Goal: Communication & Community: Answer question/provide support

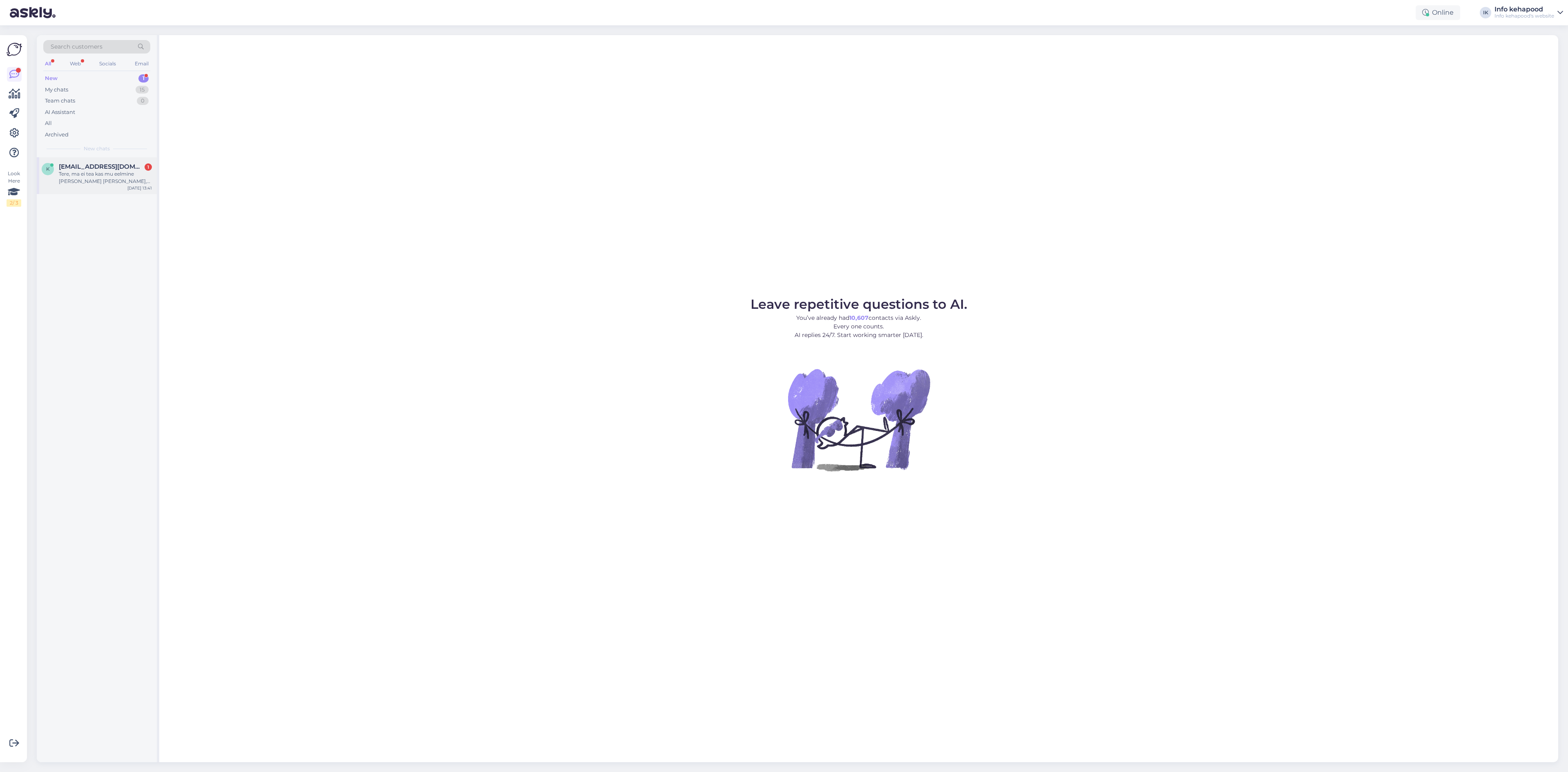
click at [75, 181] on div "Tere, ma ei tea kas mu eelmine [PERSON_NAME] [PERSON_NAME], aga kirjutan uuesti…" at bounding box center [105, 178] width 93 height 15
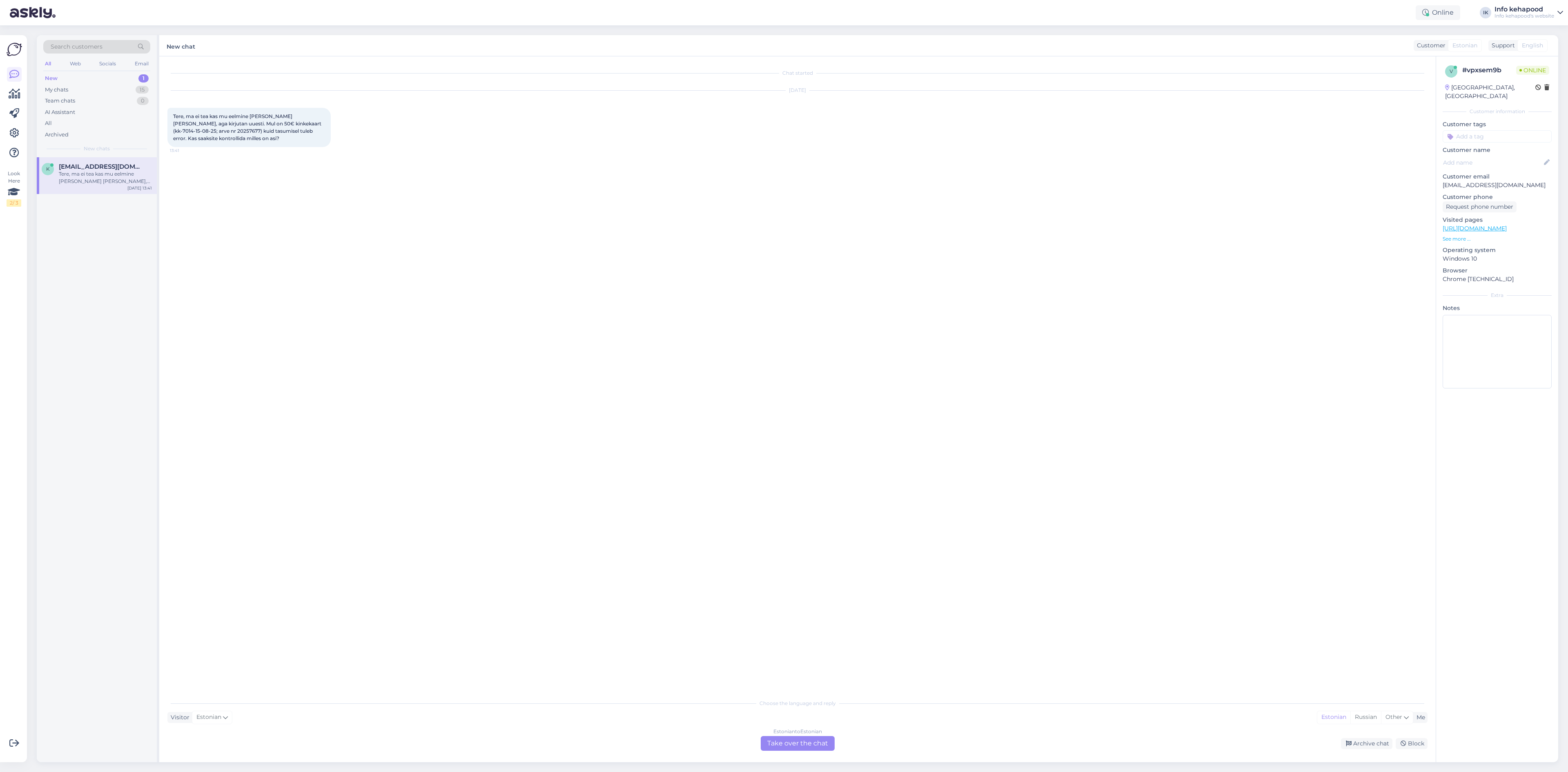
click at [808, 749] on div "Estonian to Estonian Take over the chat" at bounding box center [798, 744] width 74 height 15
click at [784, 726] on textarea at bounding box center [798, 734] width 1261 height 17
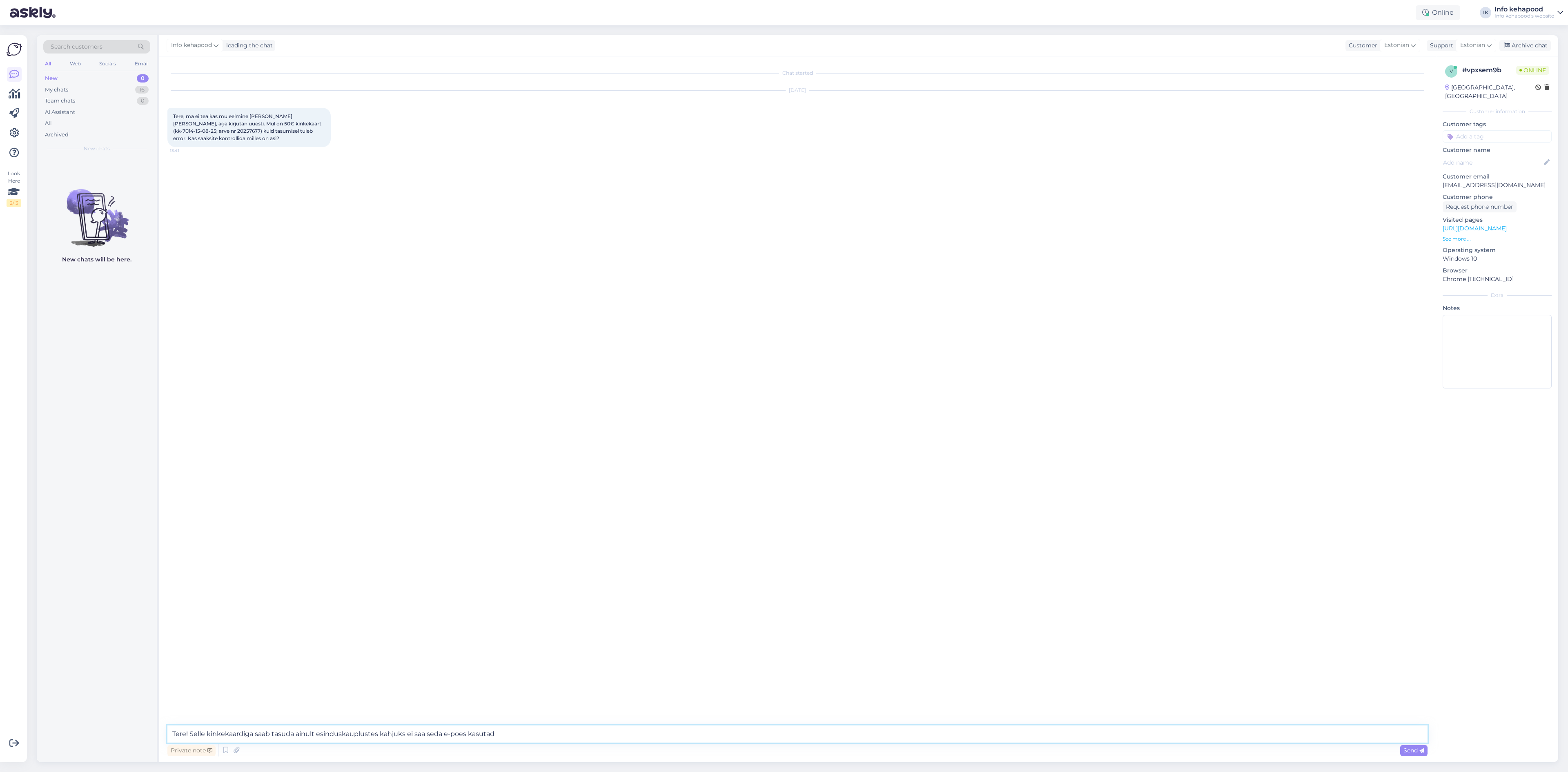
type textarea "Tere! Selle kinkekaardiga saab tasuda ainult esinduskauplustes kahjuks ei saa s…"
click at [114, 102] on div "Team chats 0" at bounding box center [97, 101] width 107 height 11
click at [112, 92] on div "My chats 16" at bounding box center [97, 90] width 107 height 11
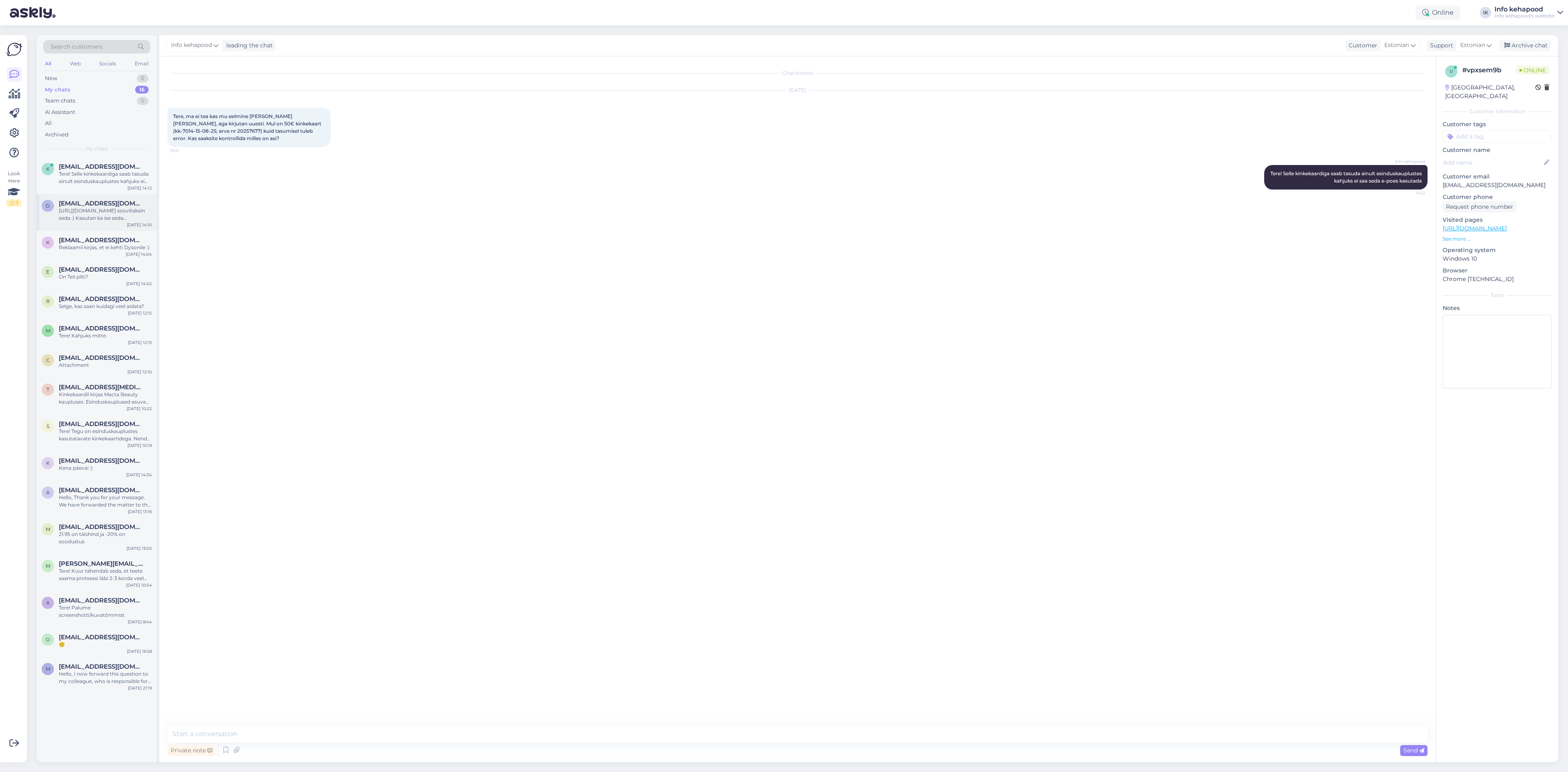
click at [106, 210] on div "[URL][DOMAIN_NAME] soovitaksin seda :) Kasutan ka ise seda [PERSON_NAME] meeldi…" at bounding box center [105, 214] width 93 height 15
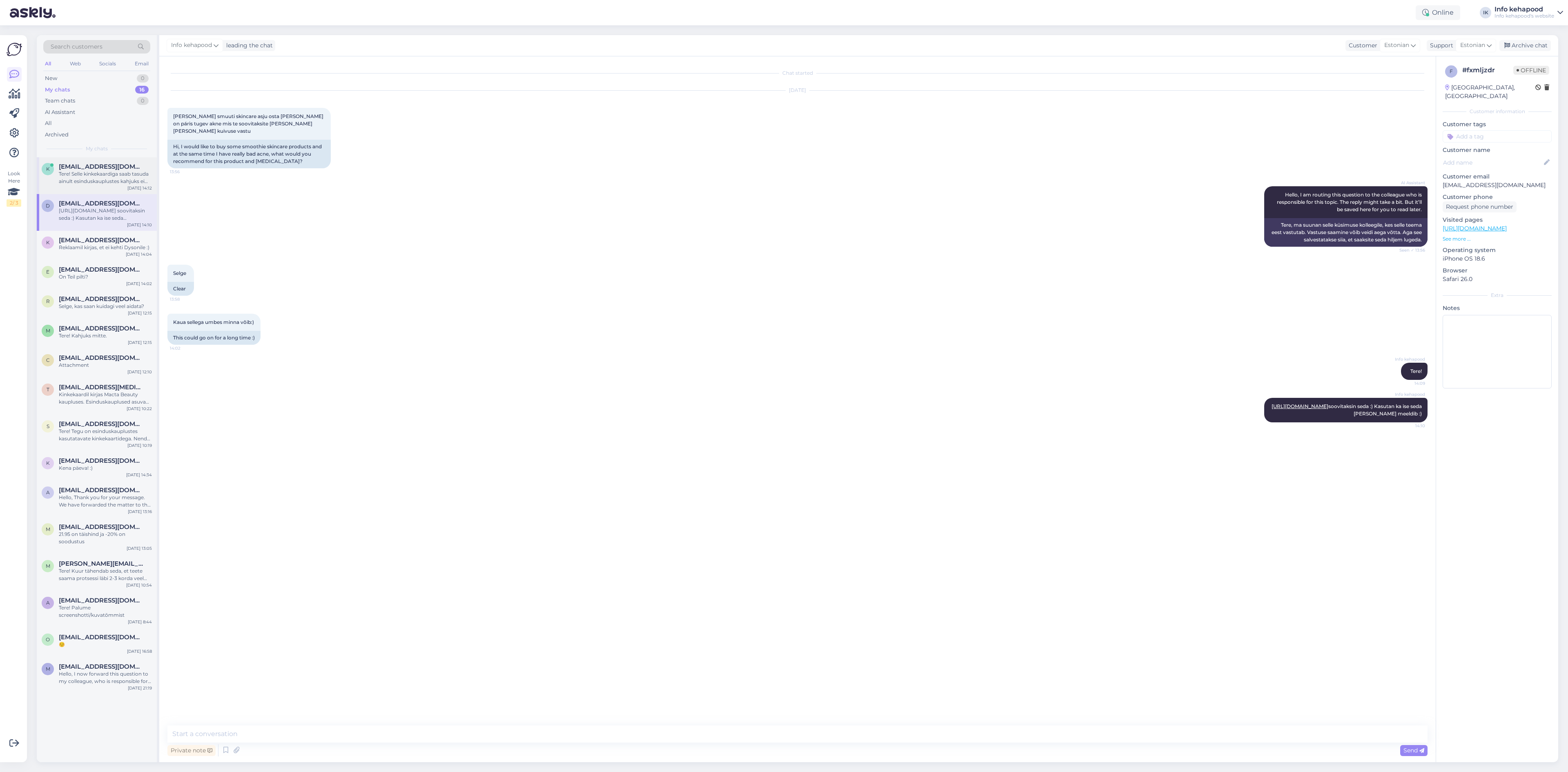
click at [116, 185] on div "k [EMAIL_ADDRESS][DOMAIN_NAME] Tere! Selle kinkekaardiga saab tasuda ainult esi…" at bounding box center [97, 176] width 120 height 37
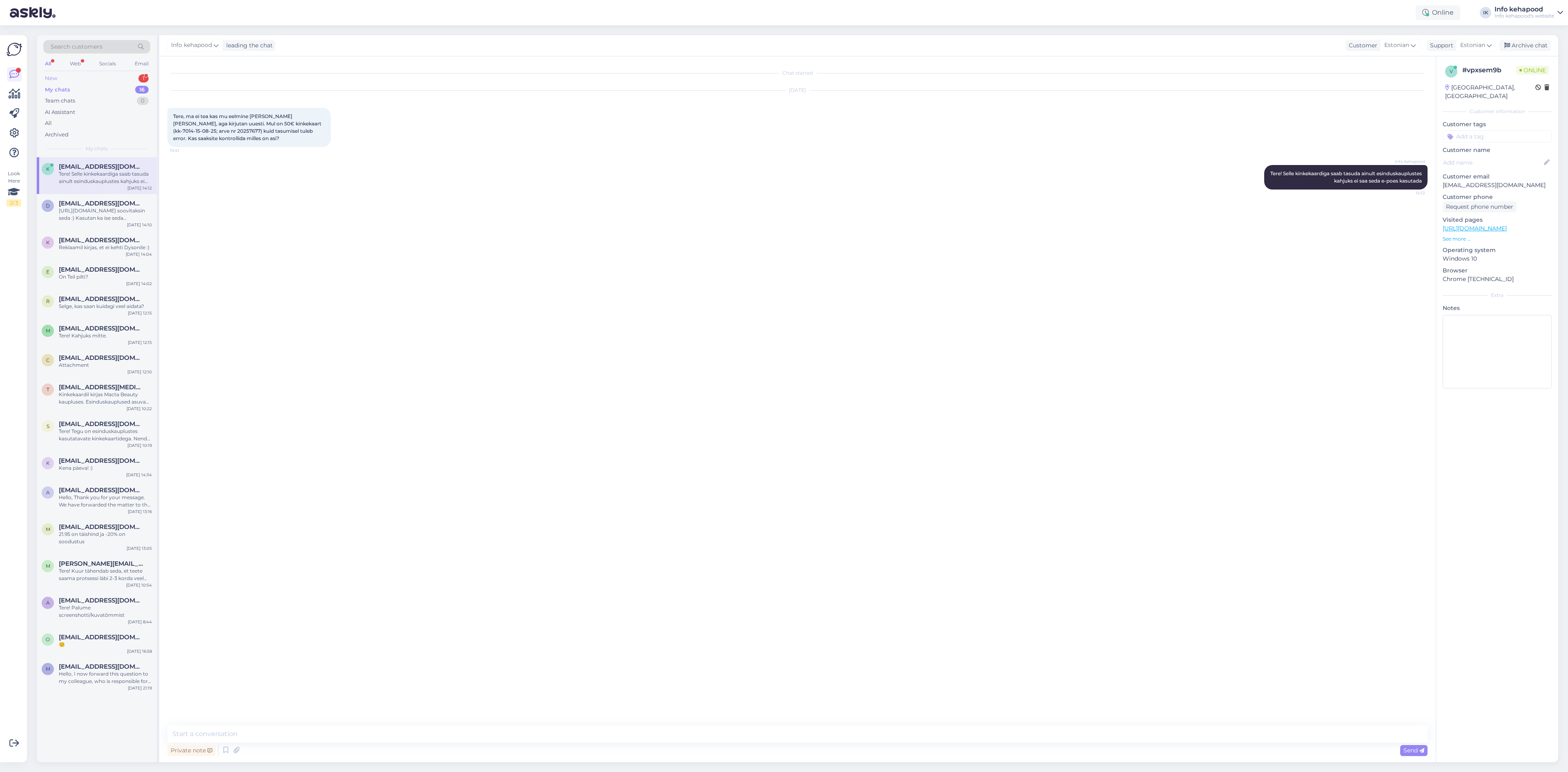
click at [109, 81] on div "New 1" at bounding box center [97, 78] width 107 height 11
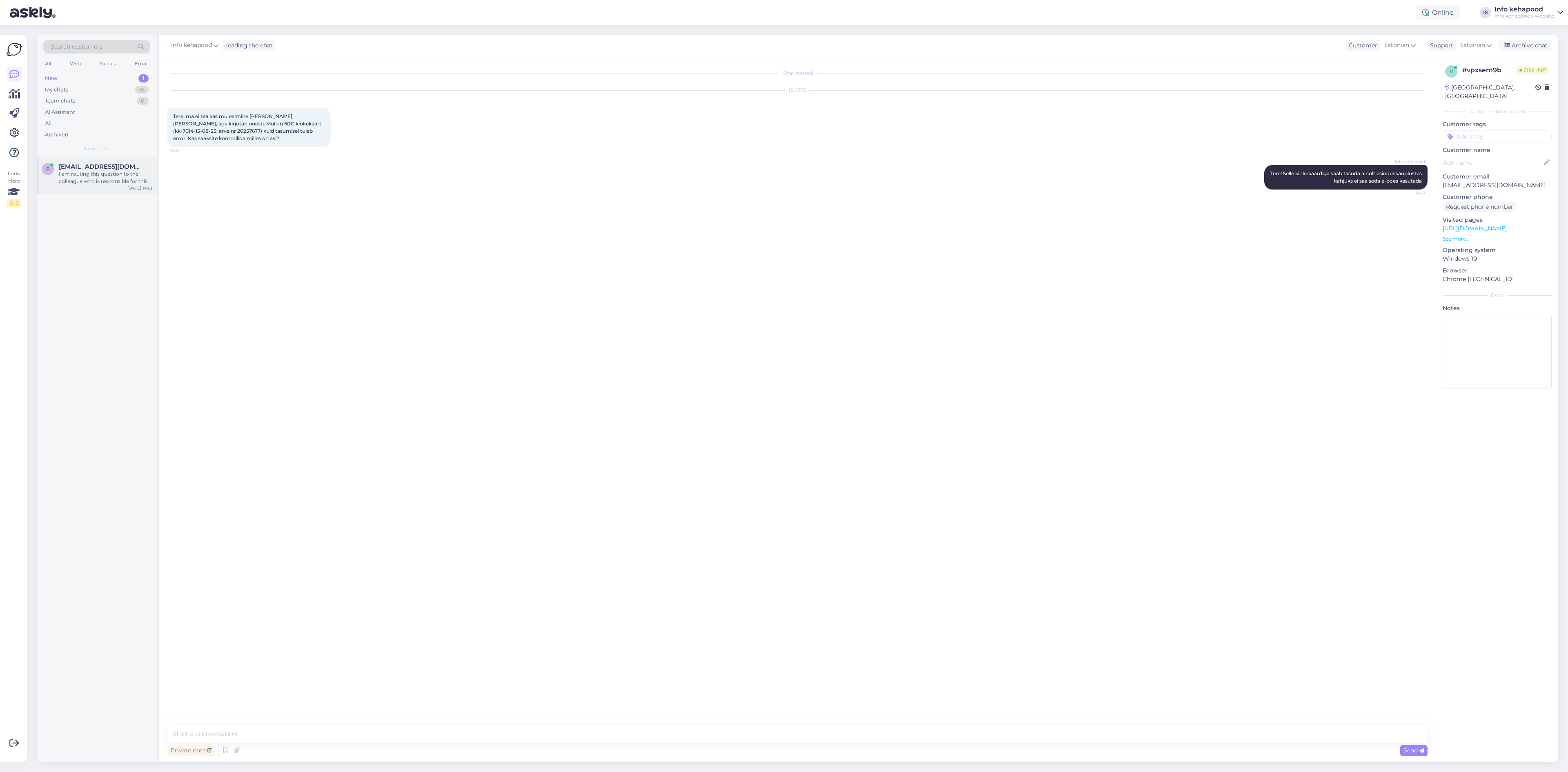
click at [115, 161] on div "p [EMAIL_ADDRESS][DOMAIN_NAME] I am routing this question to the colleague who …" at bounding box center [97, 176] width 120 height 37
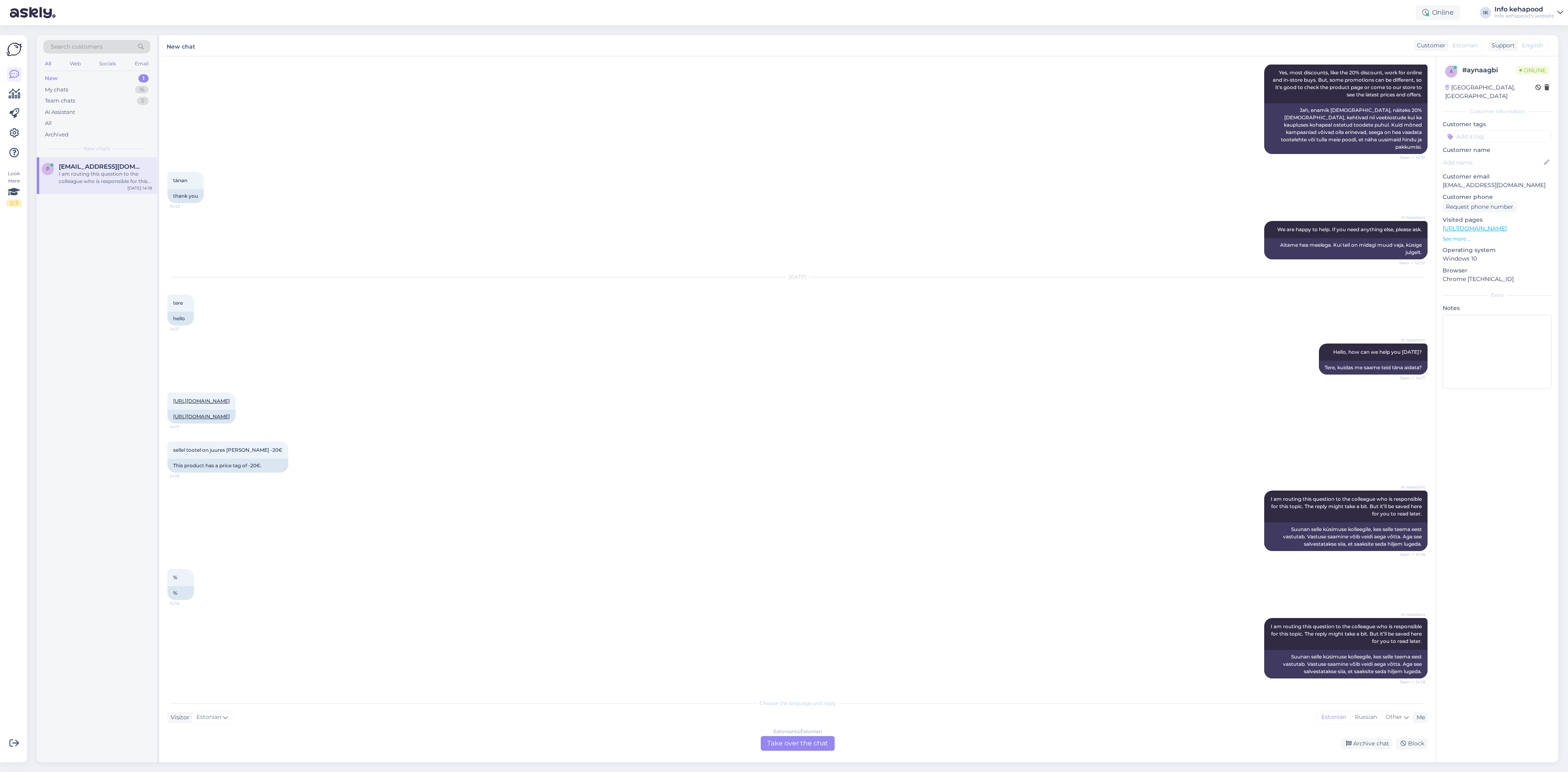
scroll to position [404, 0]
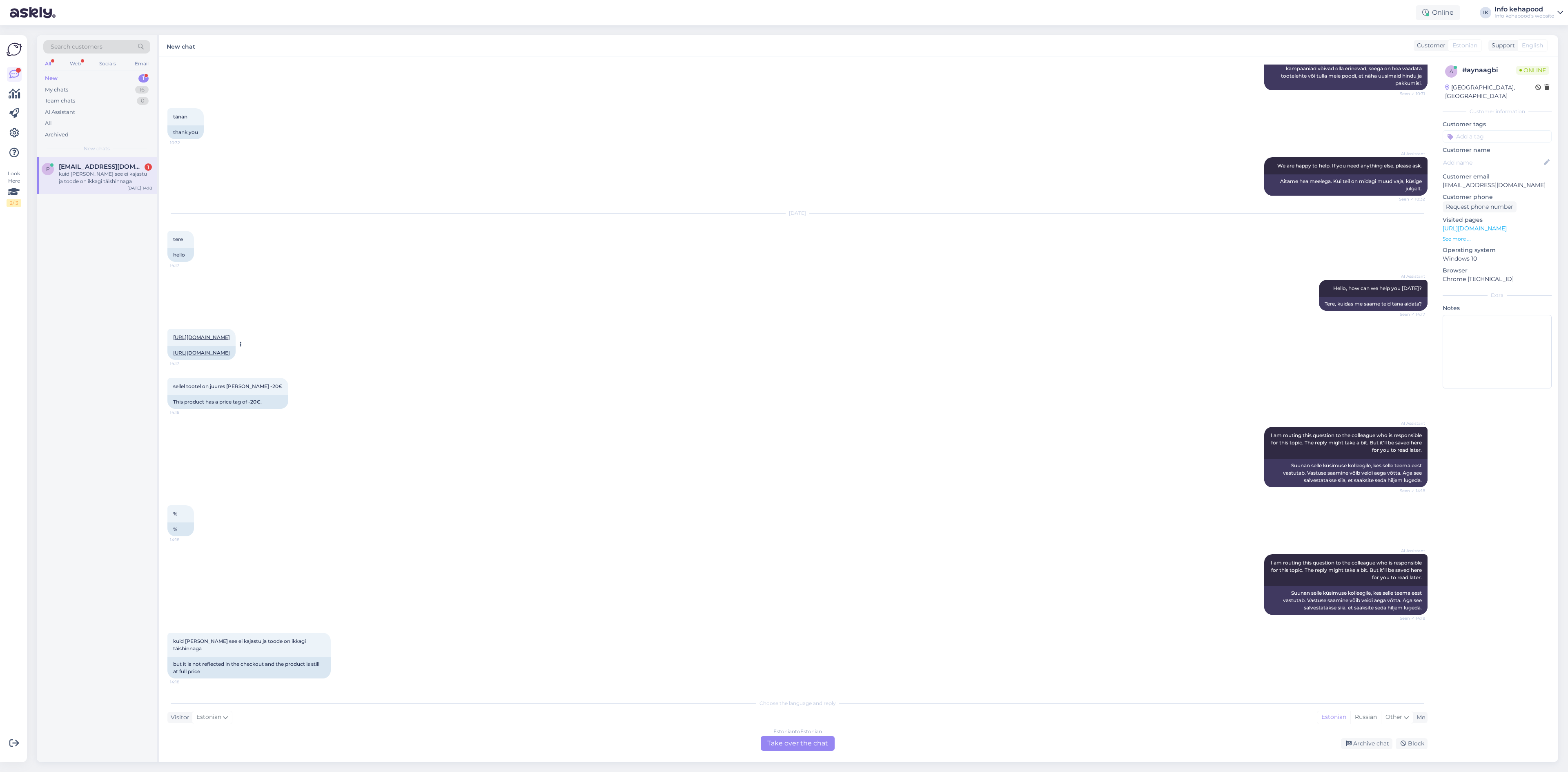
click at [230, 335] on link "[URL][DOMAIN_NAME]" at bounding box center [202, 337] width 57 height 6
click at [779, 736] on div "Estonian to Estonian Take over the chat" at bounding box center [798, 744] width 74 height 15
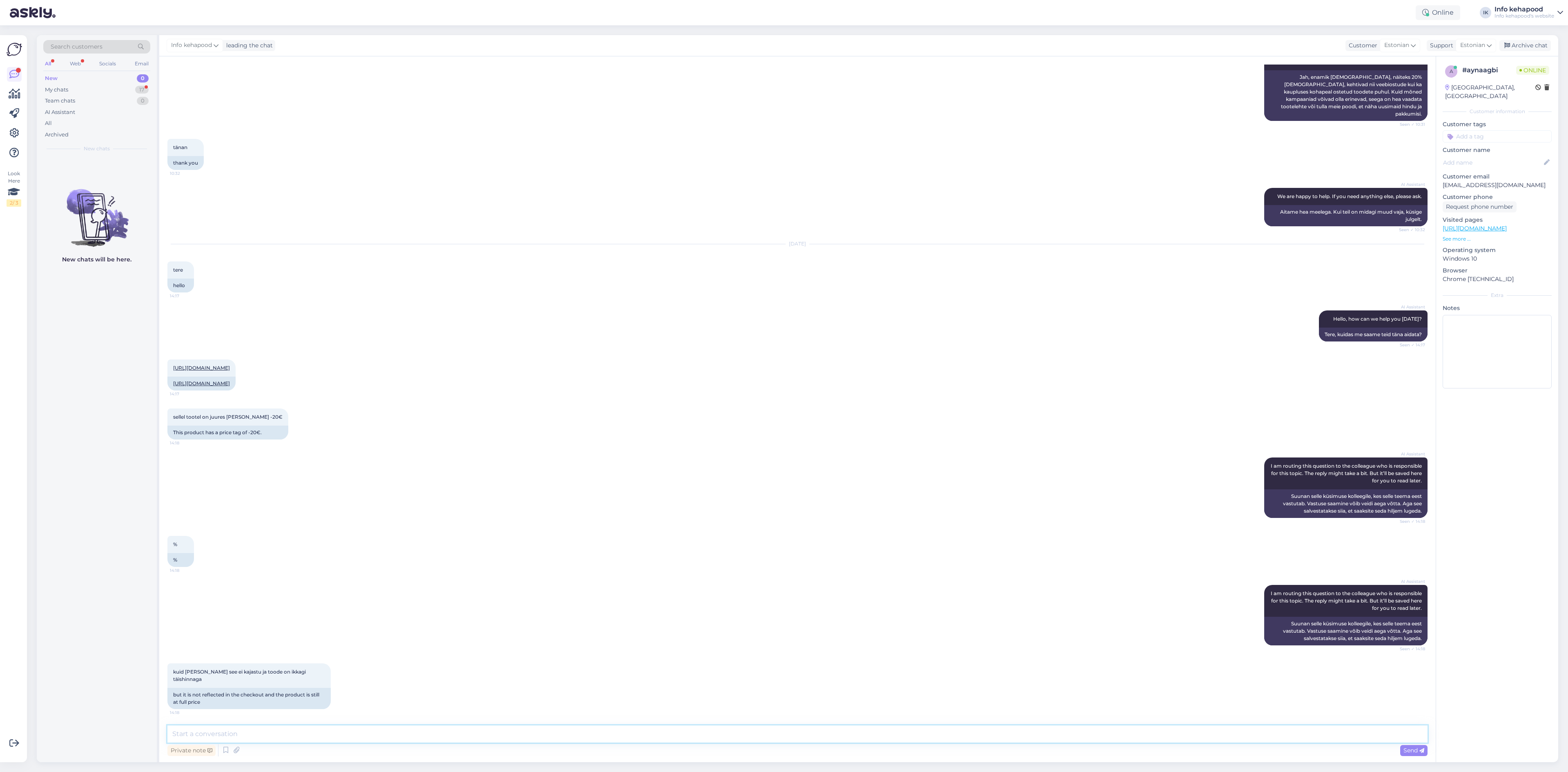
click at [769, 740] on textarea at bounding box center [798, 734] width 1261 height 17
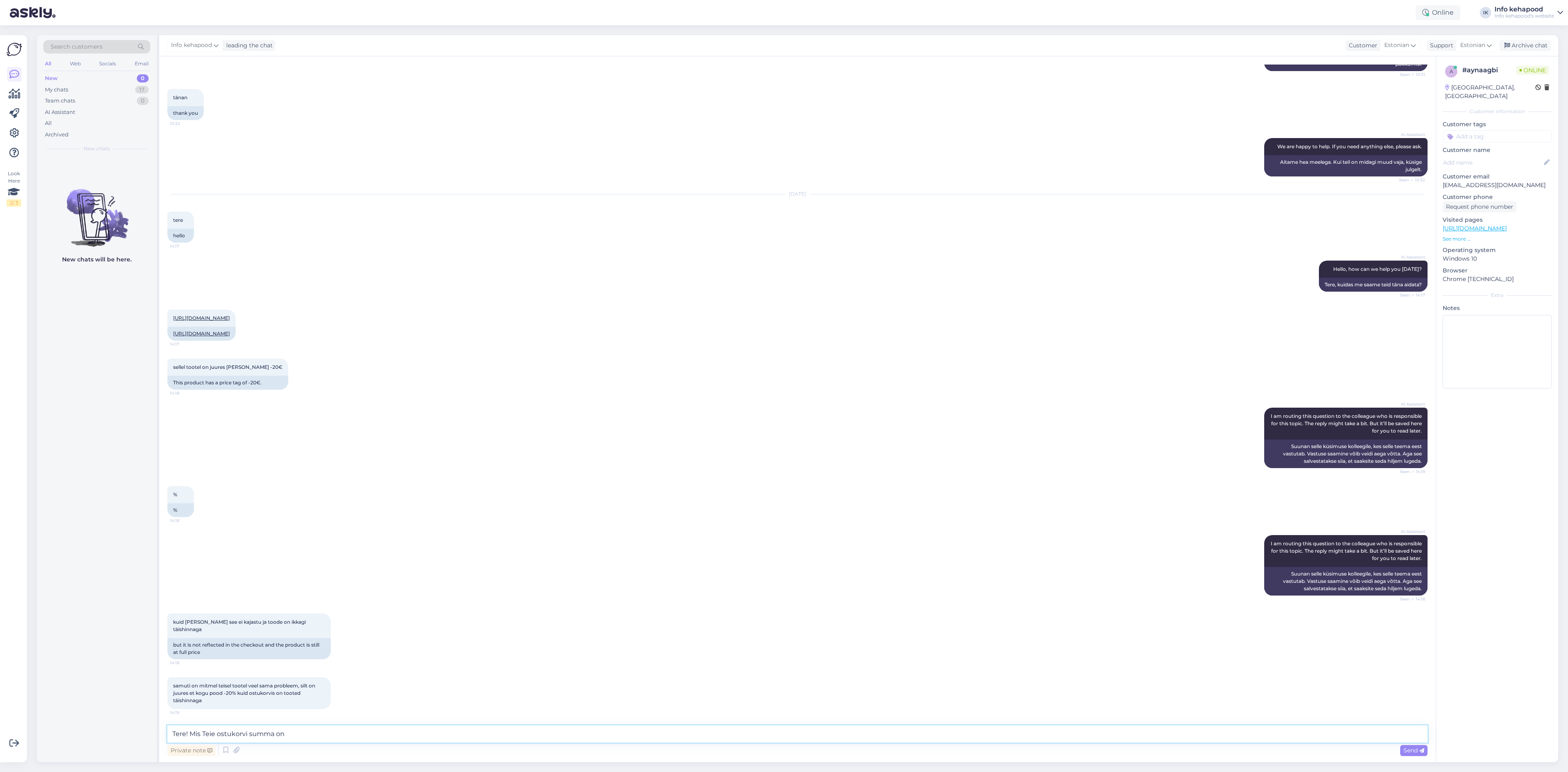
type textarea "Tere! Mis Teie ostukorvi summa on?"
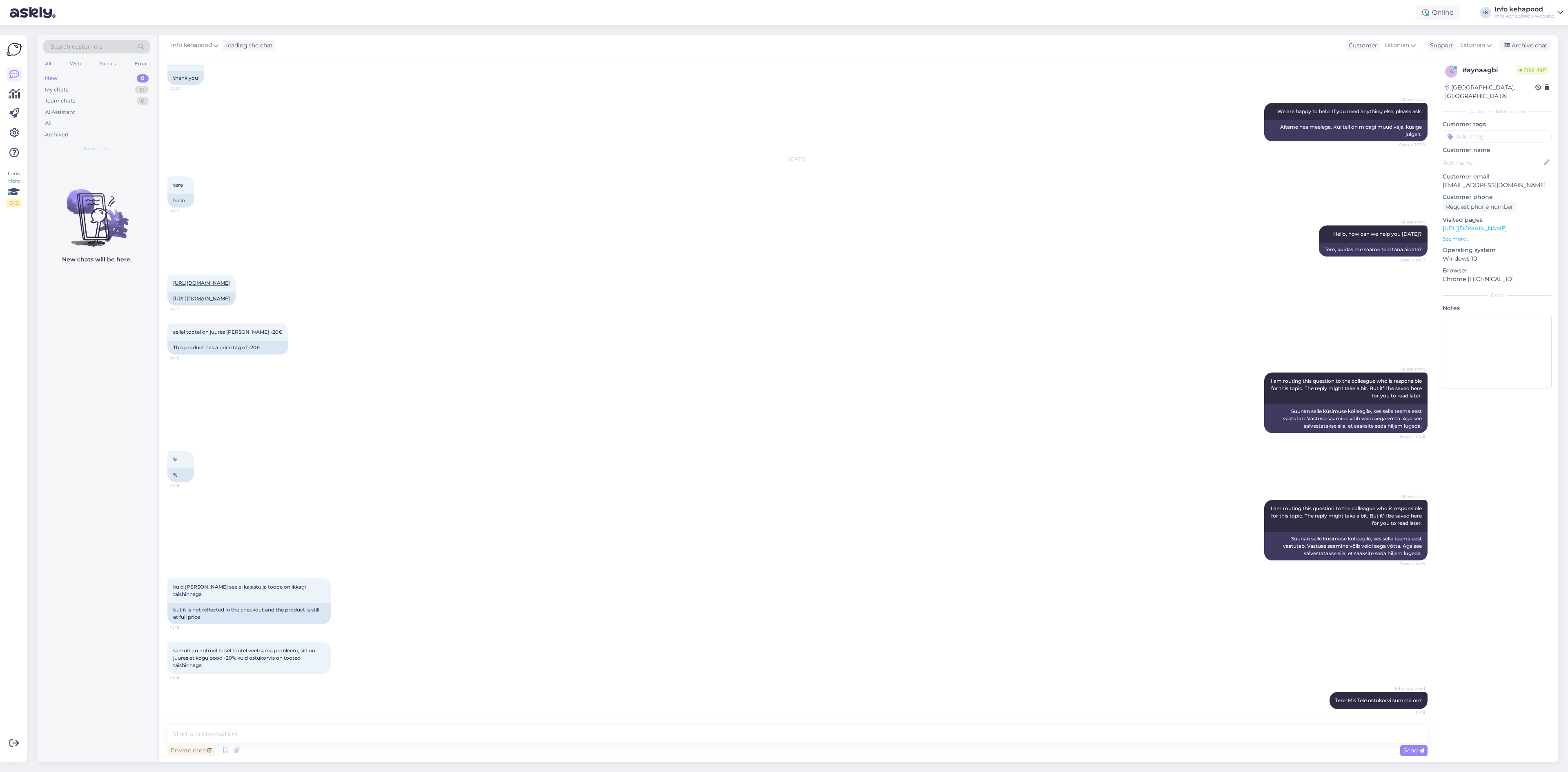
click at [472, 544] on div "AI Assistant I am routing this question to the colleague who is responsible for…" at bounding box center [798, 531] width 1261 height 78
drag, startPoint x: 351, startPoint y: 719, endPoint x: 353, endPoint y: 727, distance: 8.2
click at [351, 719] on div "Chat started [DATE] Tere, 10:31 Hello, AI Assistant Hello, how can we help you …" at bounding box center [797, 409] width 1277 height 706
click at [354, 732] on textarea at bounding box center [798, 734] width 1261 height 17
paste textarea "L"
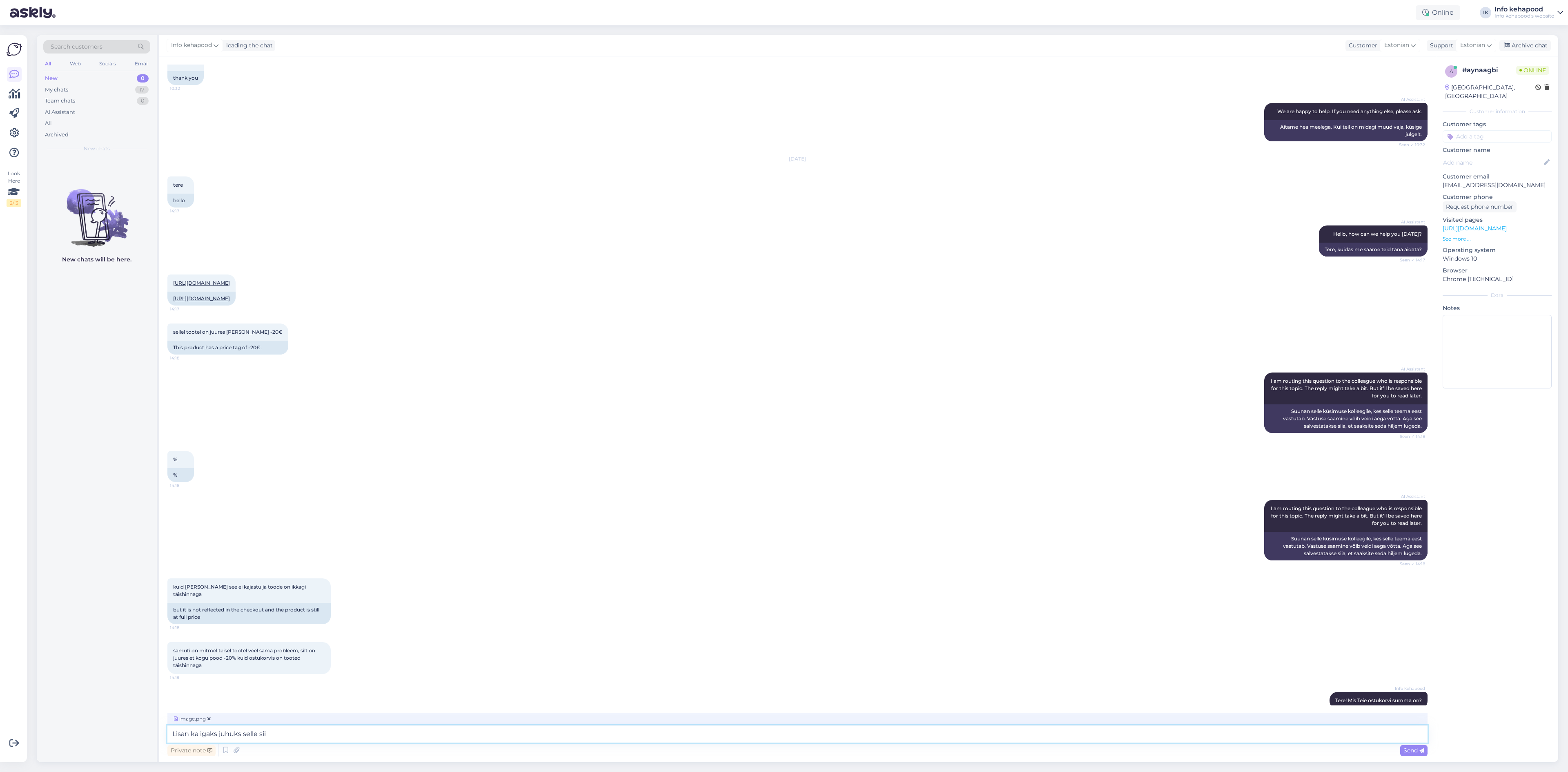
type textarea "Lisan ka igaks juhuks selle siia"
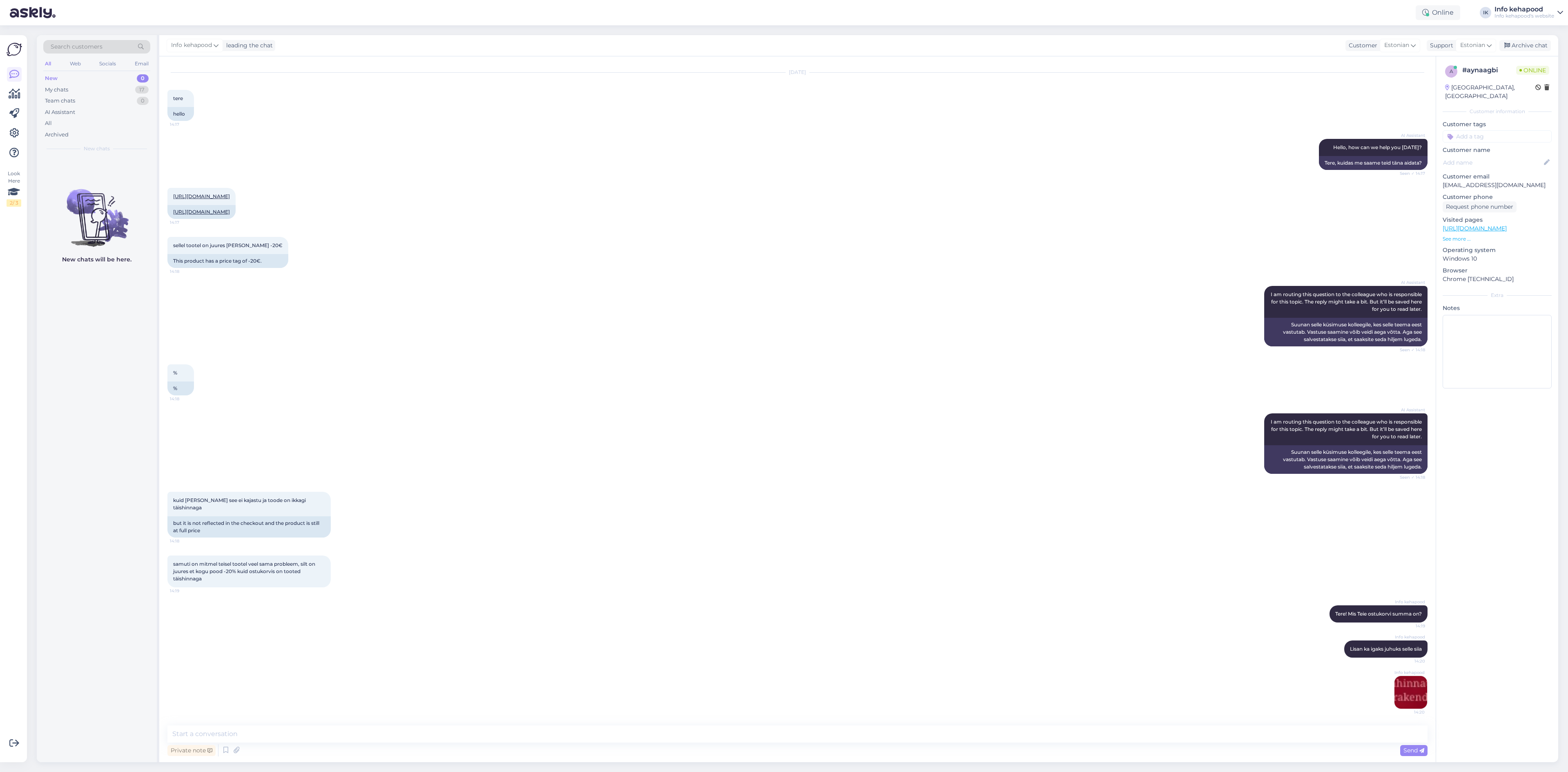
click at [1395, 694] on img at bounding box center [1411, 692] width 33 height 33
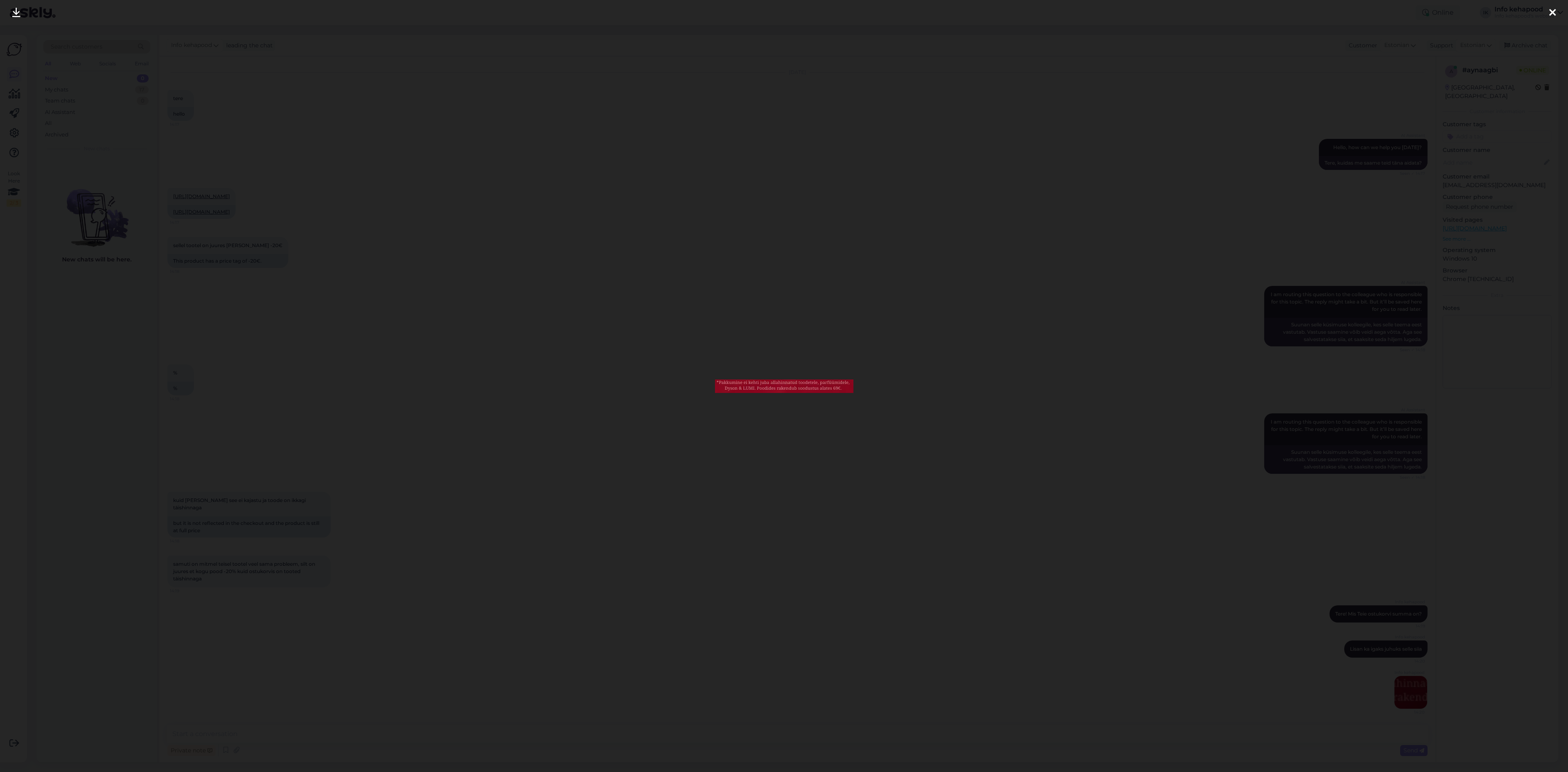
click at [801, 246] on div at bounding box center [784, 386] width 1568 height 772
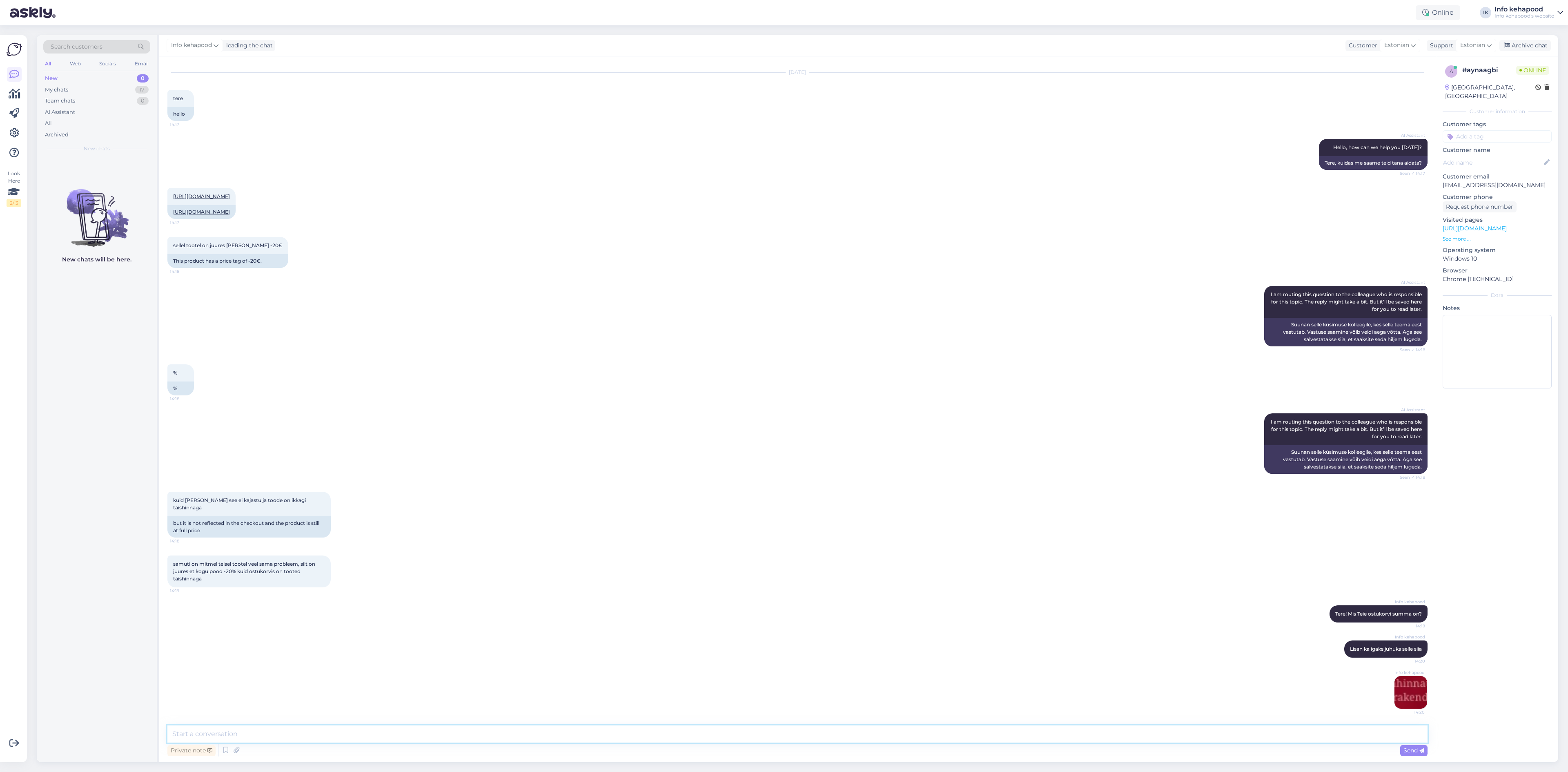
click at [614, 736] on textarea at bounding box center [798, 734] width 1261 height 17
type textarea "Palun saatke screenshot"
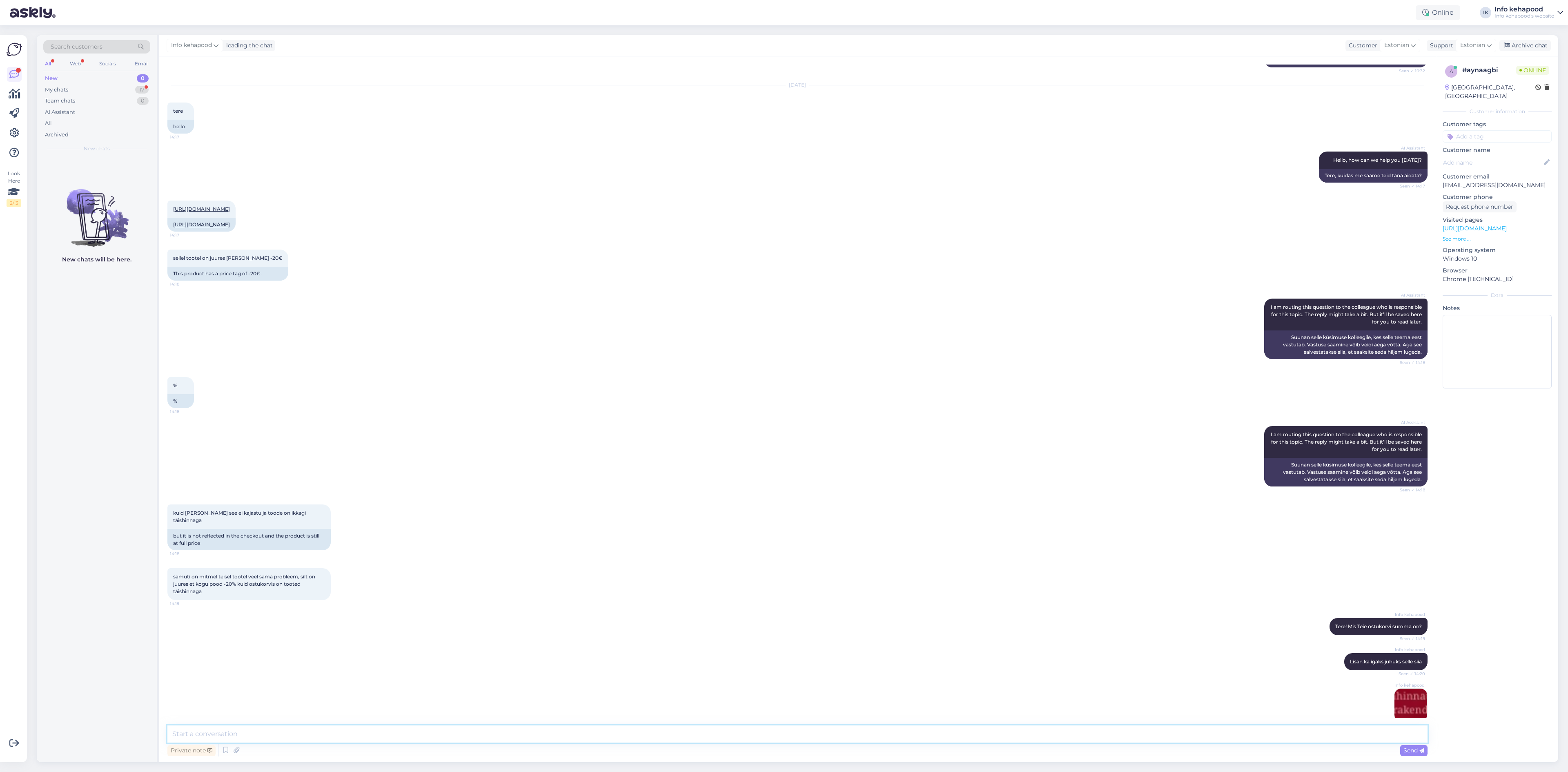
scroll to position [616, 0]
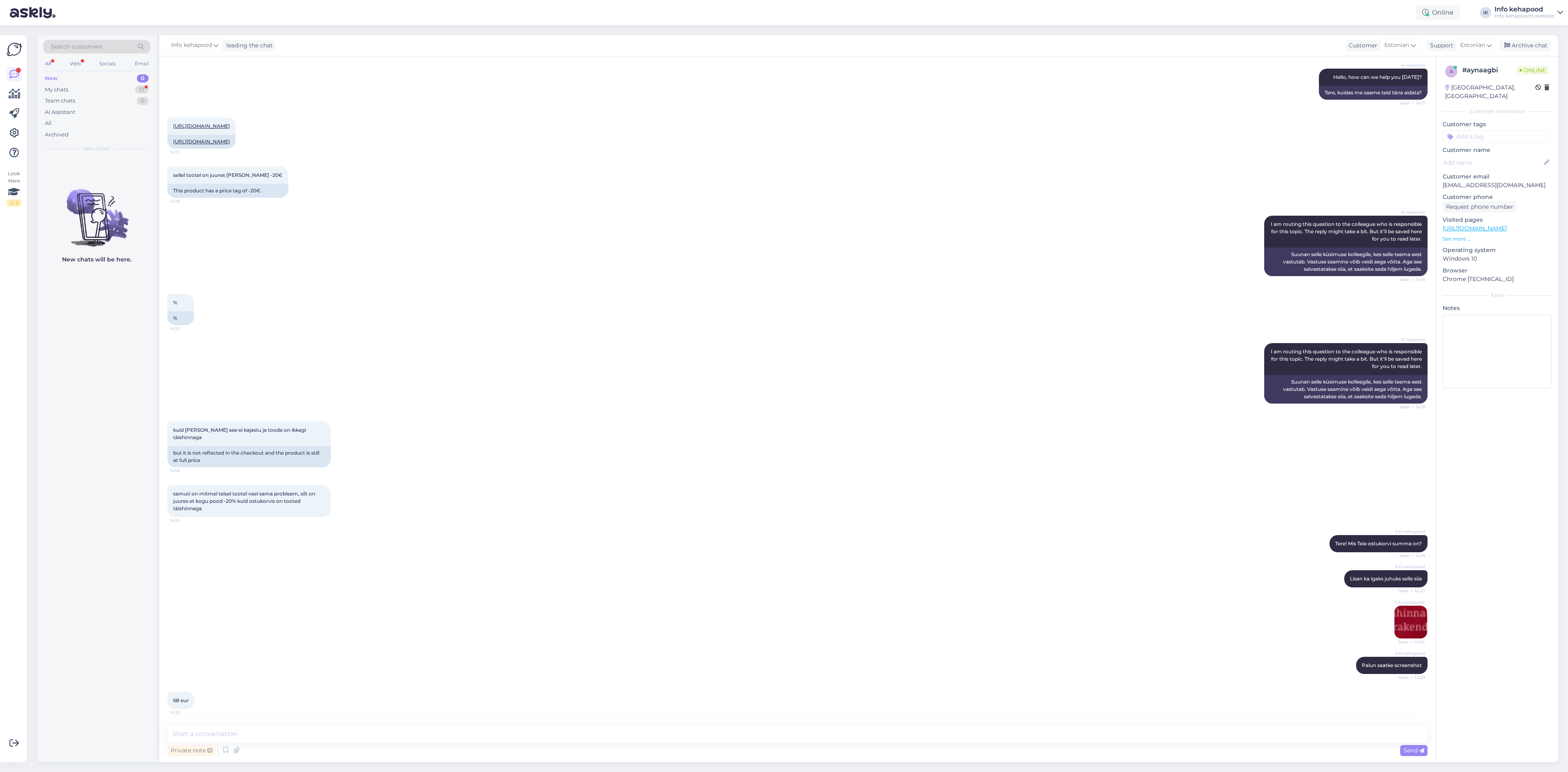
click at [1405, 638] on img at bounding box center [1411, 622] width 33 height 33
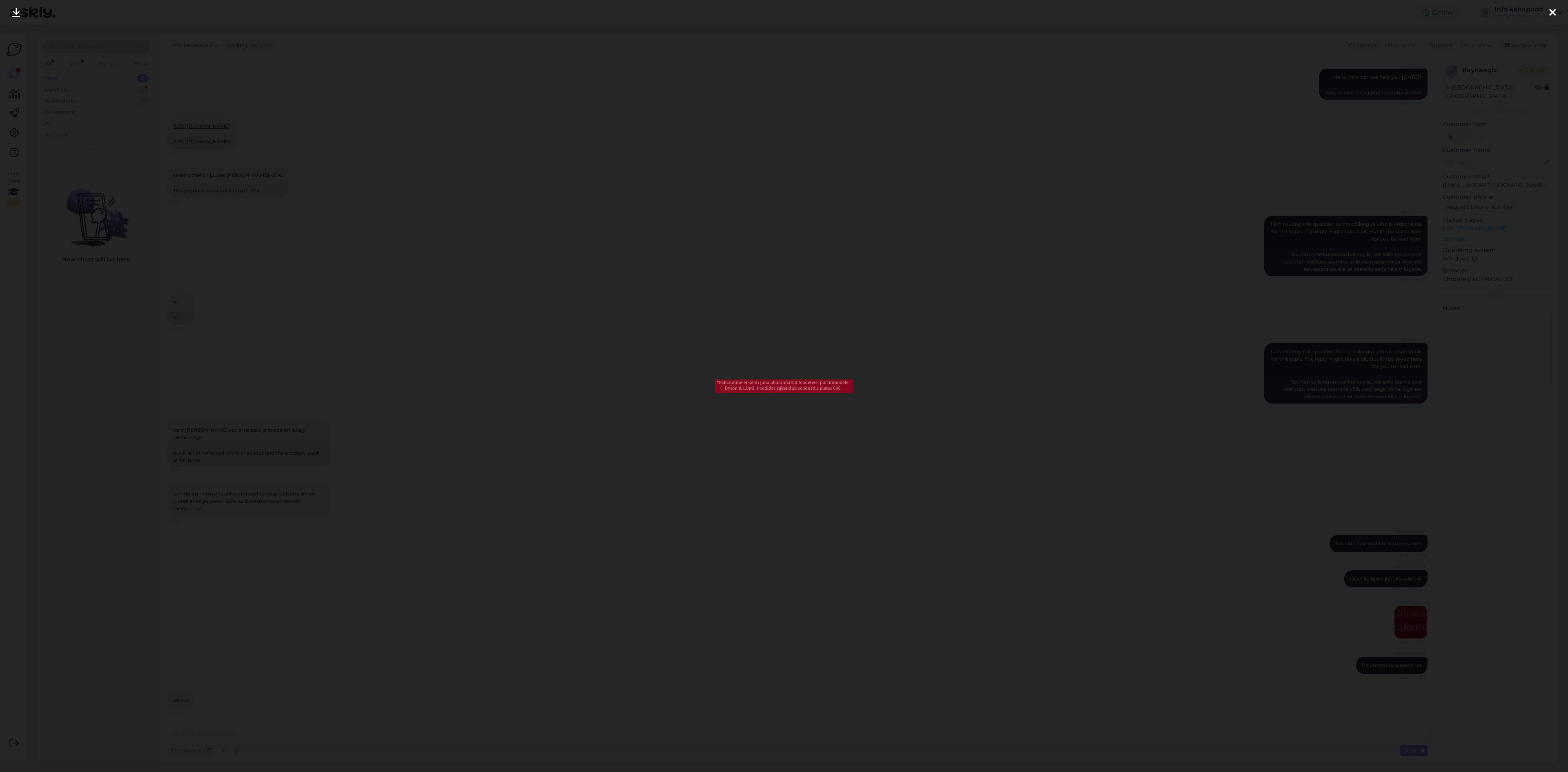
click at [897, 303] on div at bounding box center [784, 386] width 1568 height 772
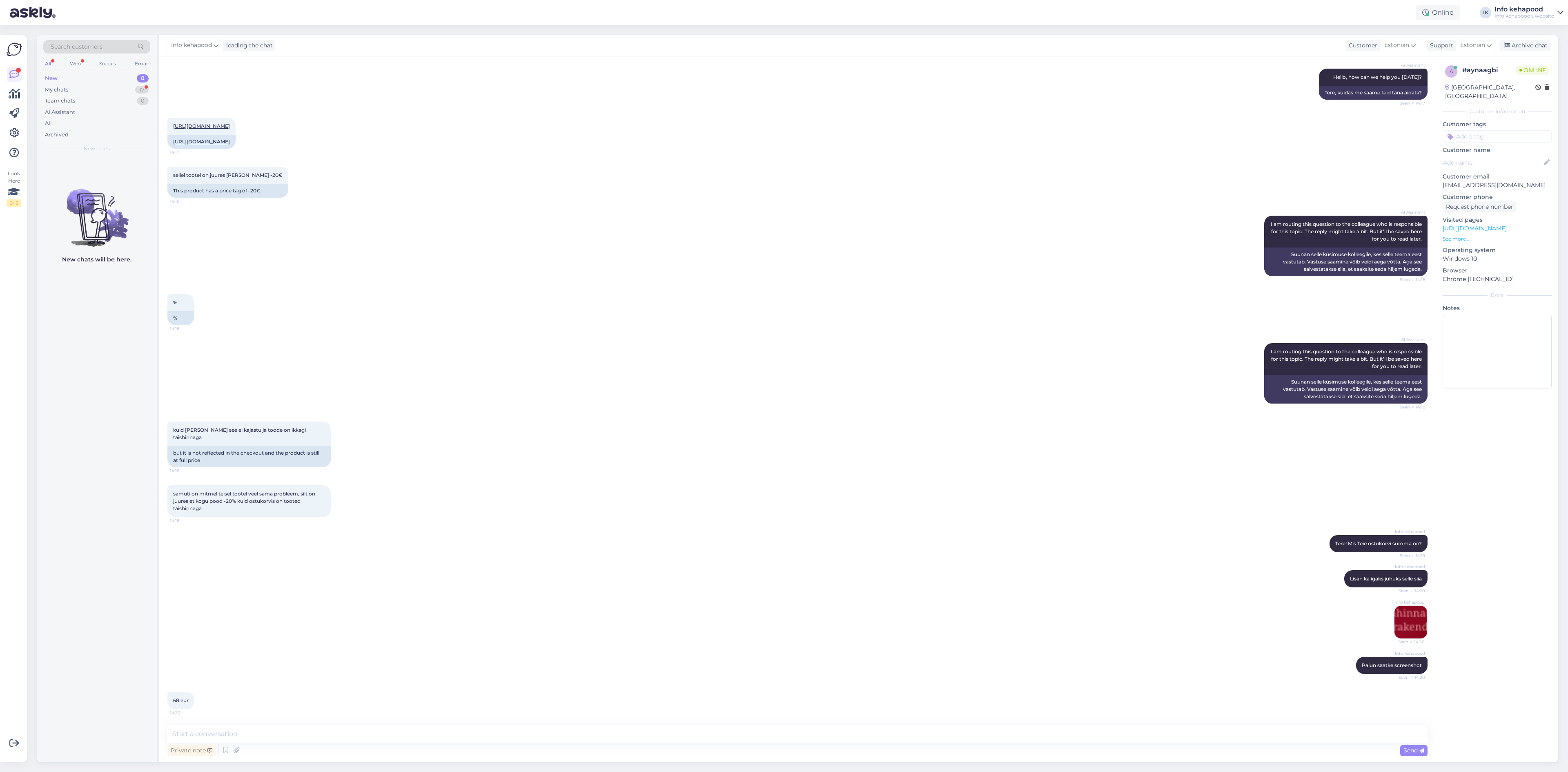
click at [1407, 624] on img at bounding box center [1411, 622] width 33 height 33
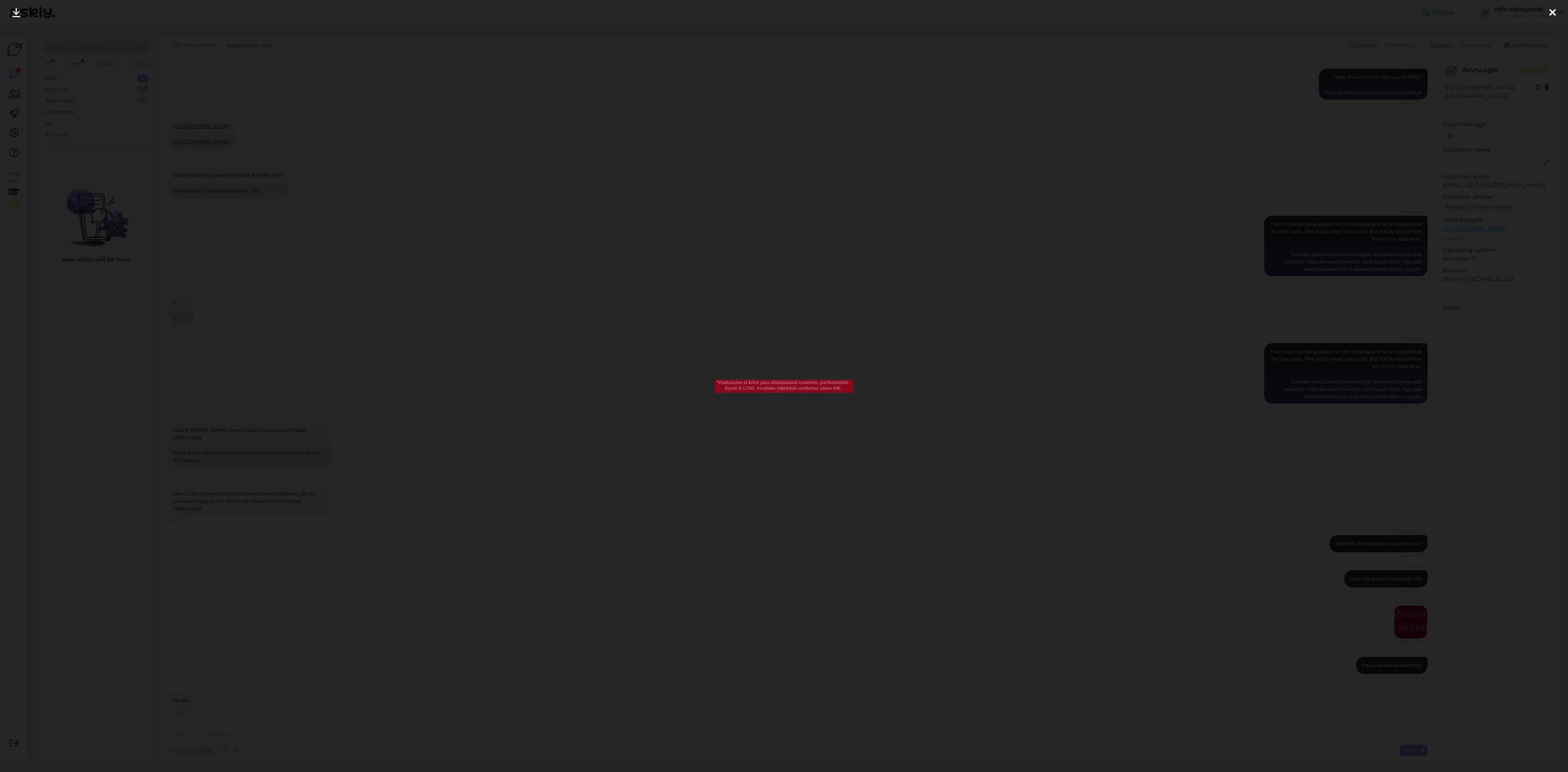
click at [840, 525] on div at bounding box center [784, 386] width 1568 height 772
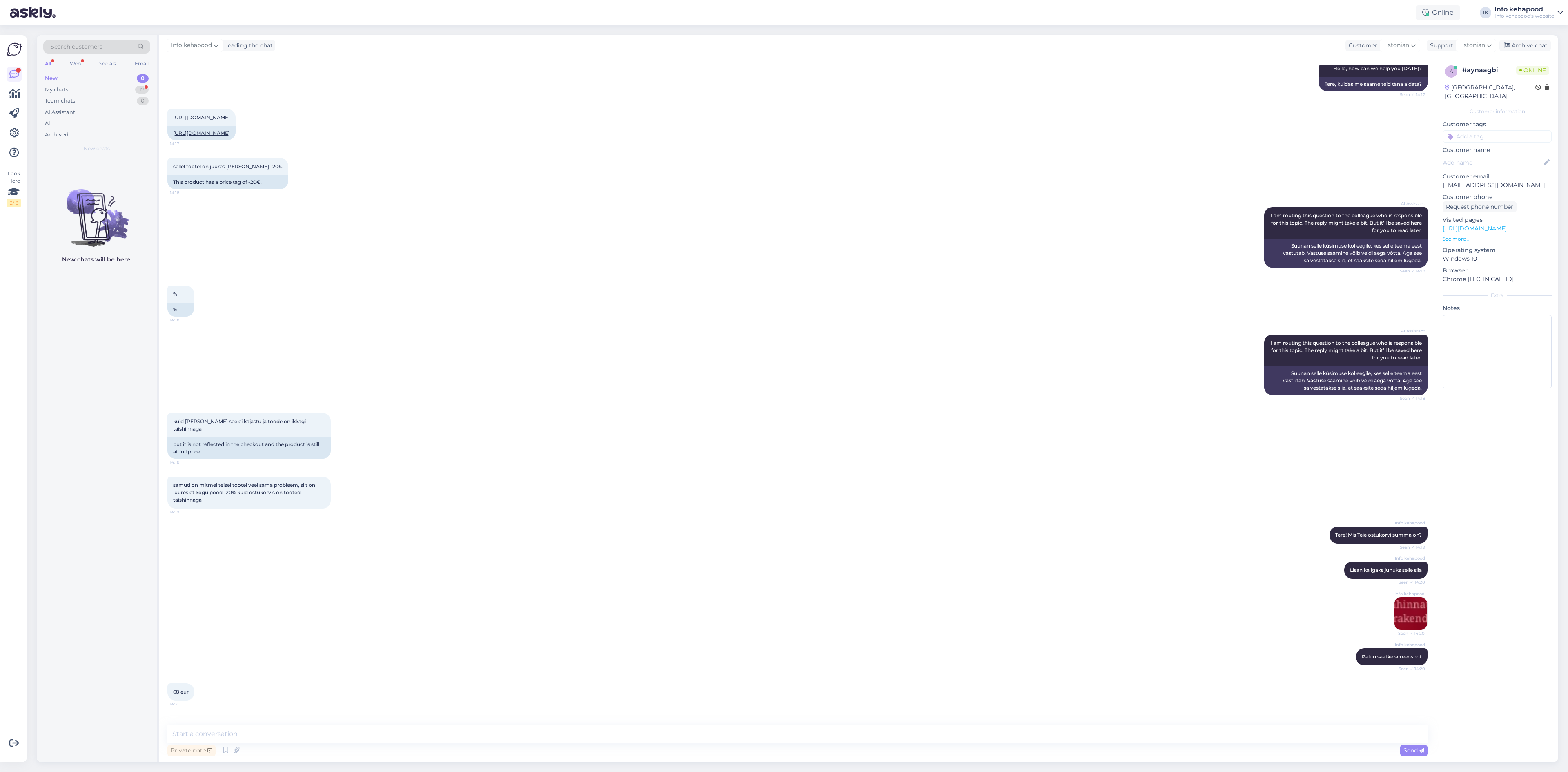
scroll to position [667, 0]
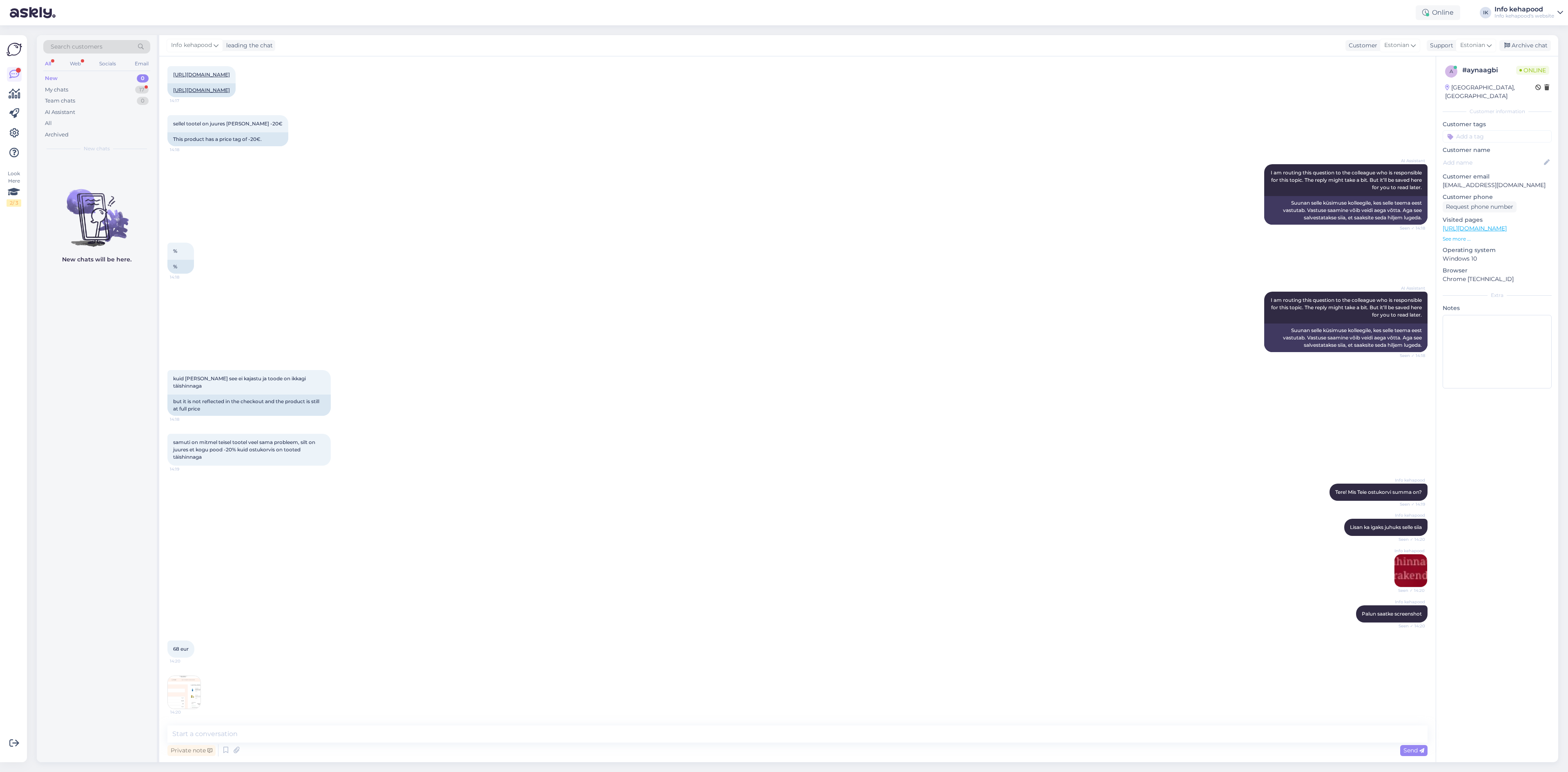
click at [197, 700] on img at bounding box center [184, 692] width 33 height 33
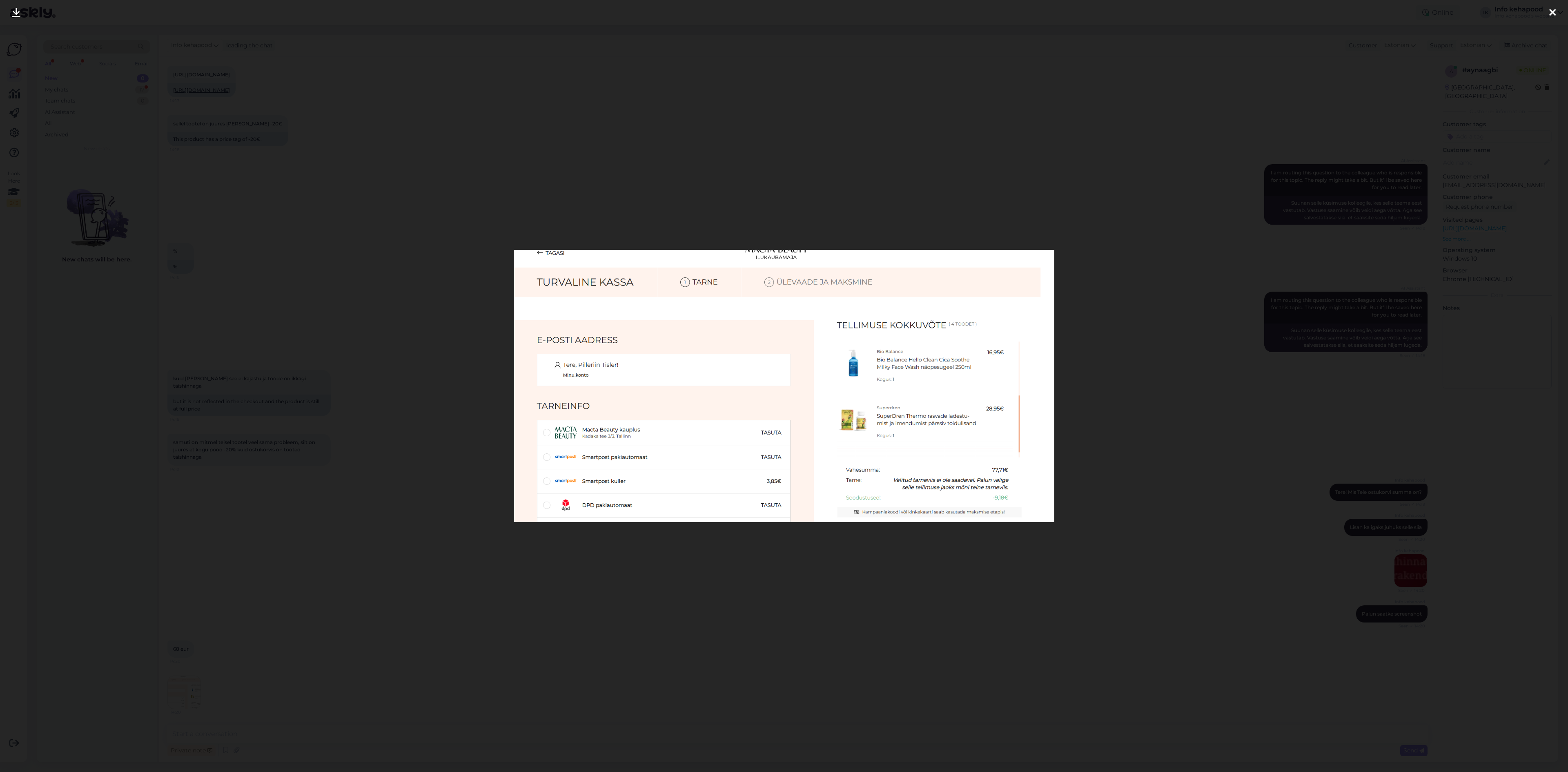
click at [1143, 262] on div at bounding box center [784, 386] width 1568 height 772
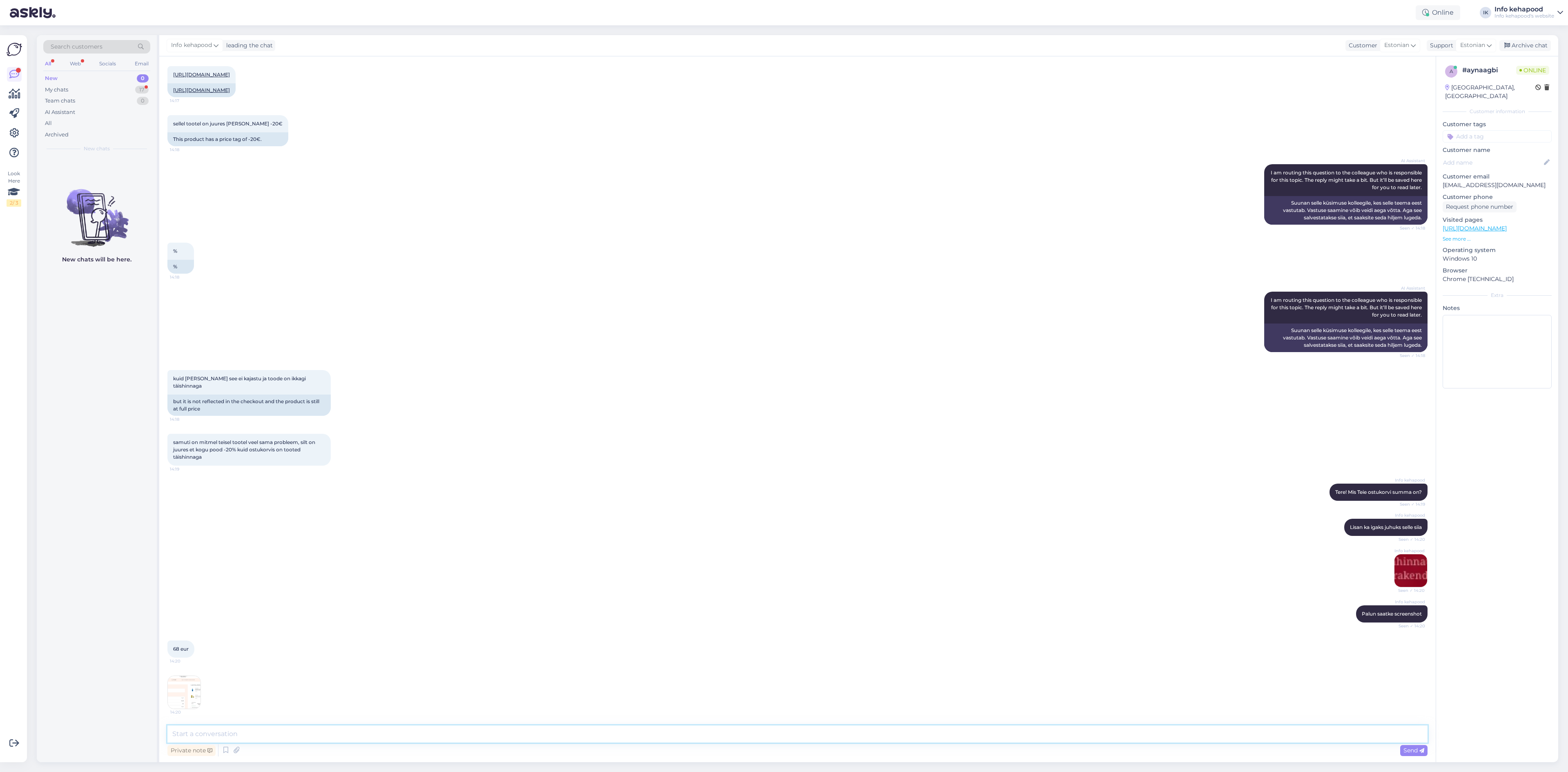
click at [715, 736] on textarea at bounding box center [798, 734] width 1261 height 17
paste textarea "T"
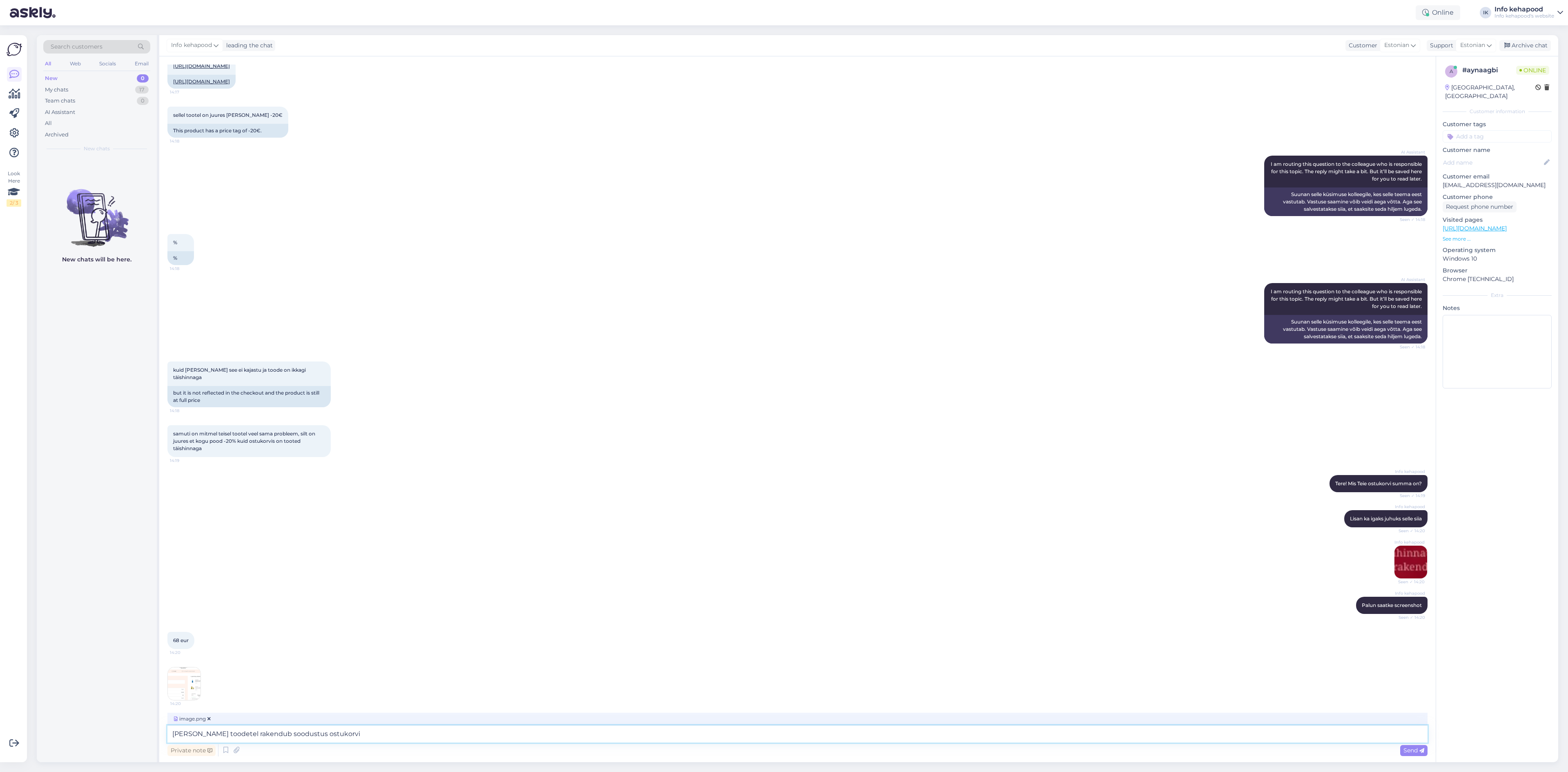
type textarea "[PERSON_NAME] toodetel rakendub soodustus ostukorvis"
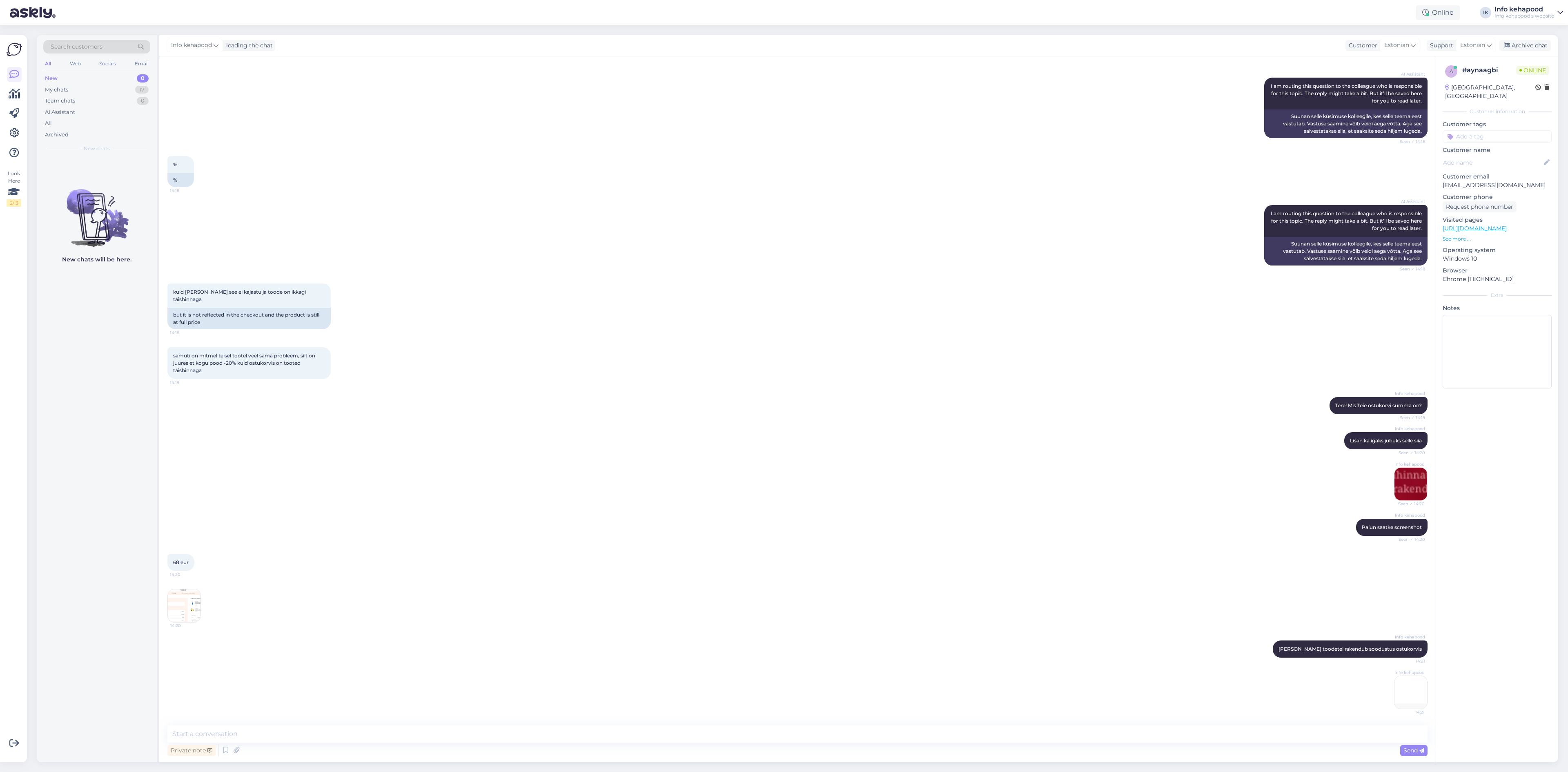
click at [1395, 687] on img at bounding box center [1411, 692] width 33 height 33
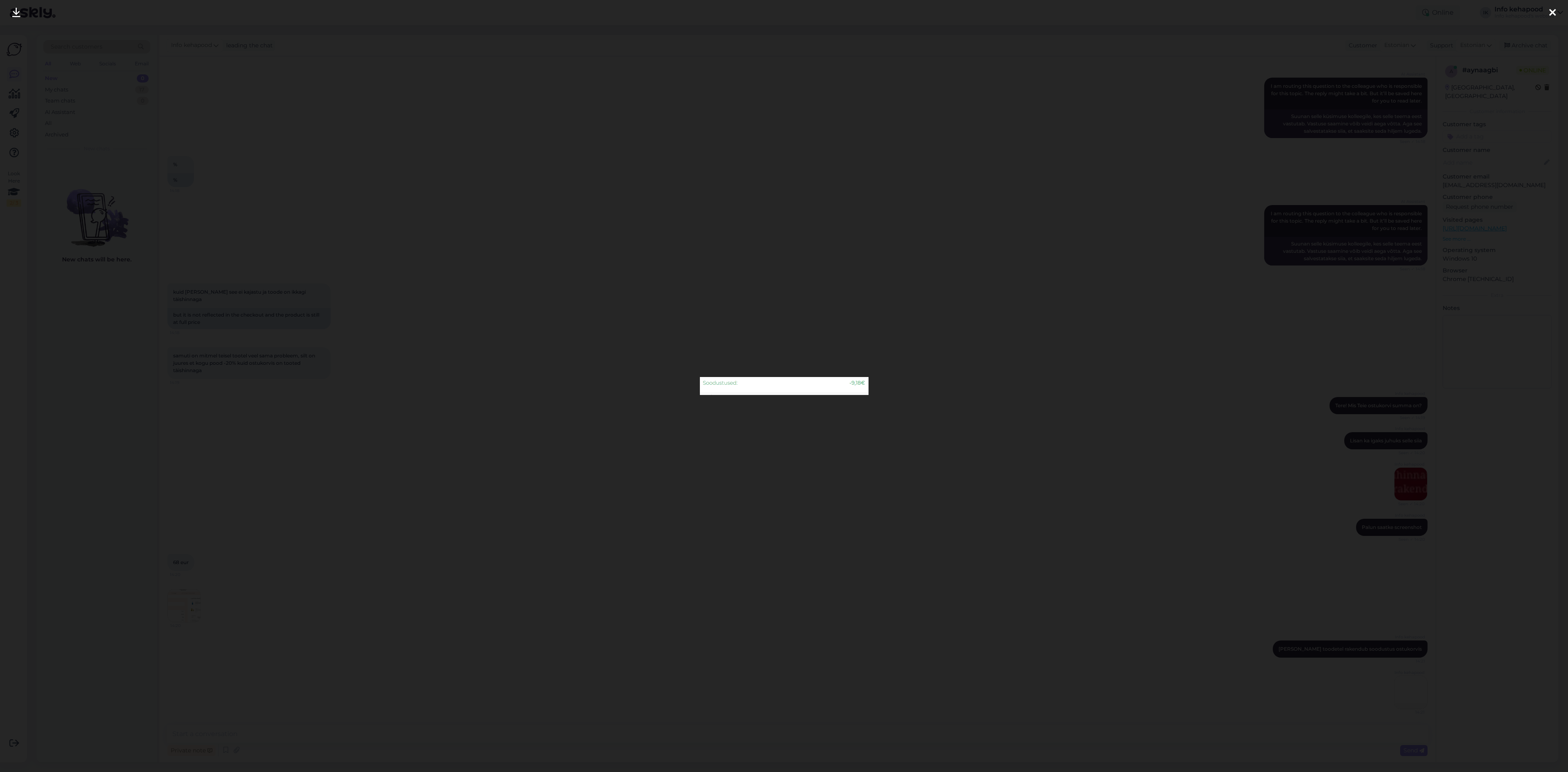
click at [846, 509] on div at bounding box center [784, 386] width 1568 height 772
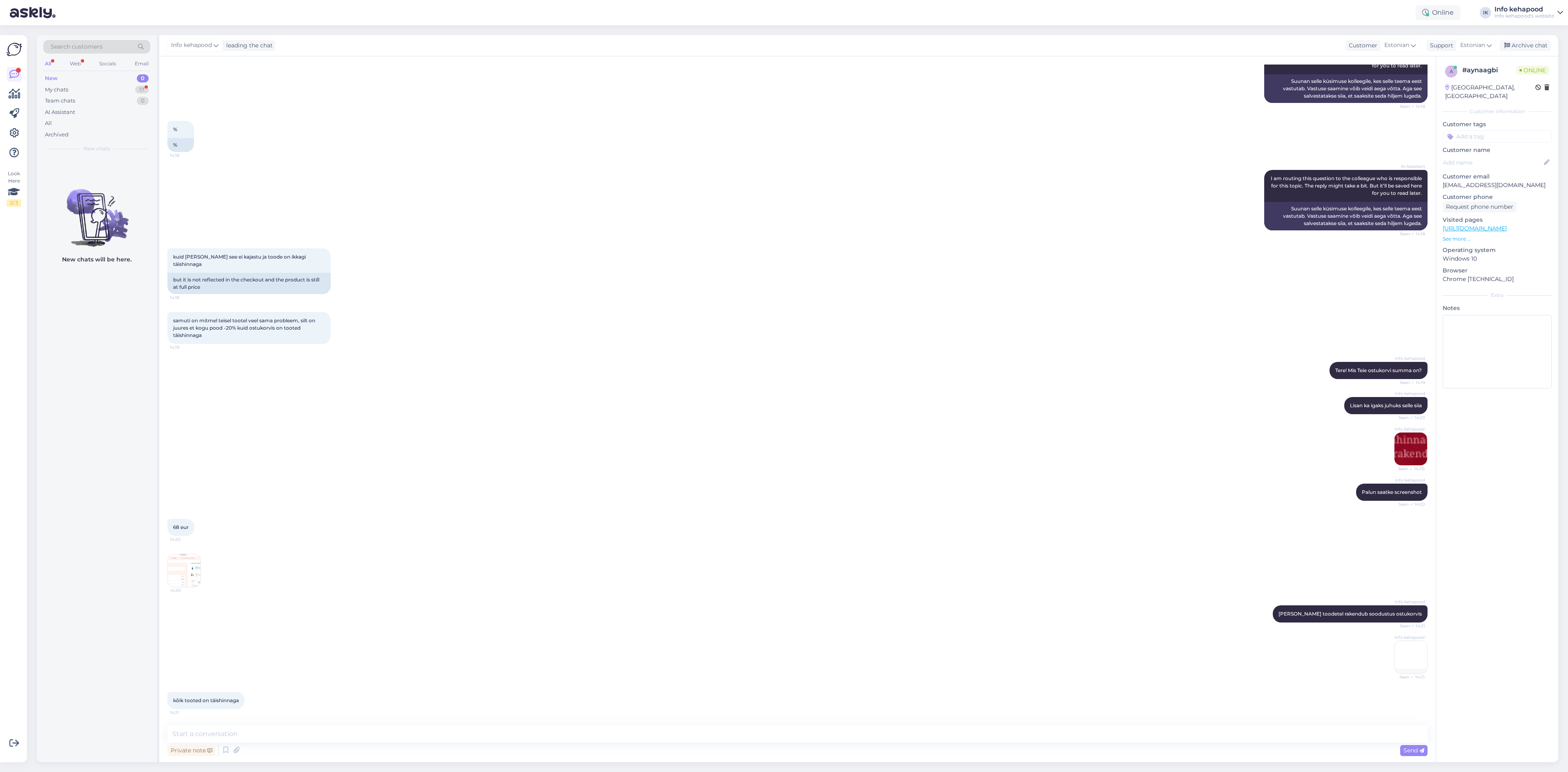
scroll to position [839, 0]
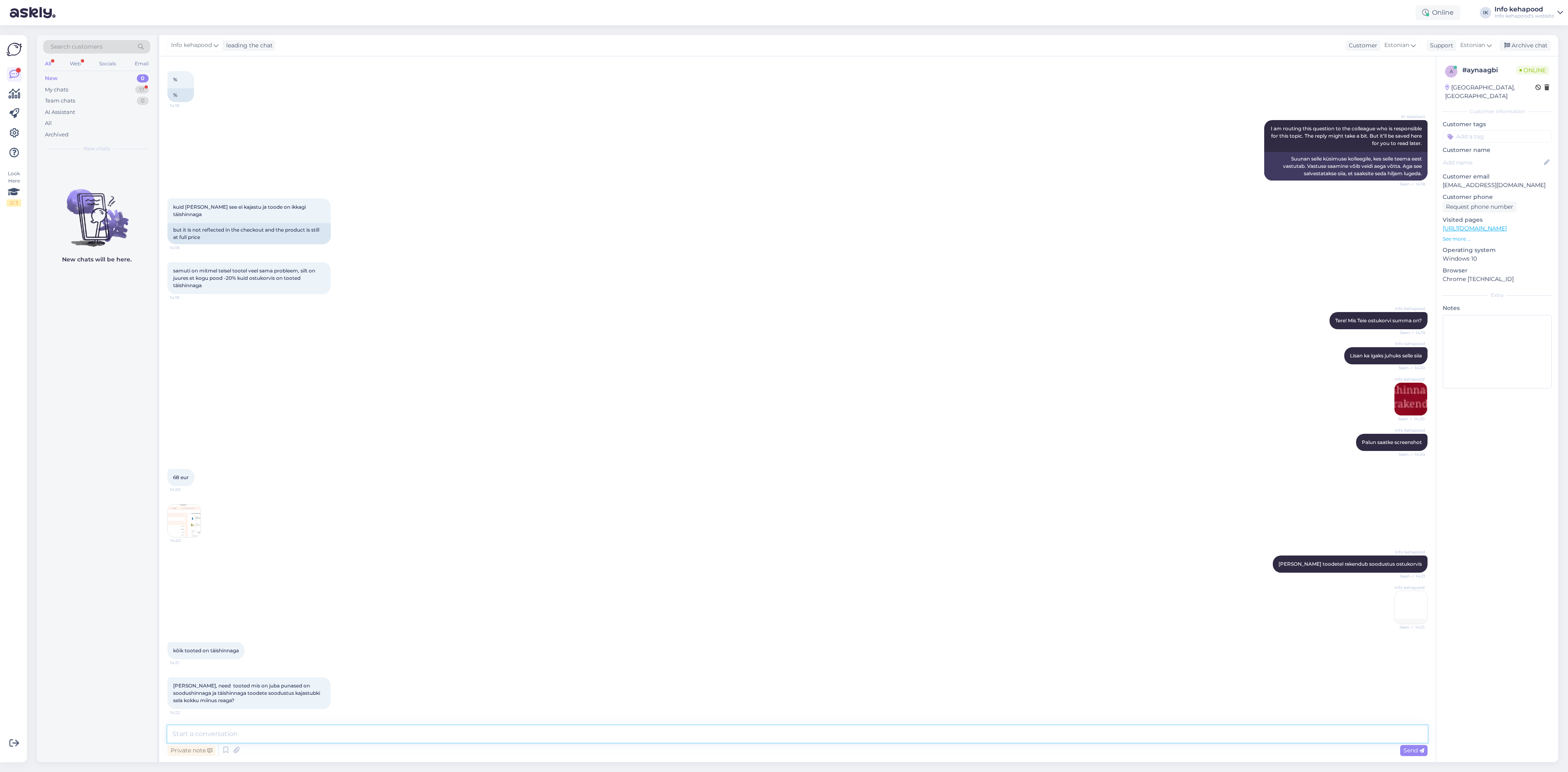
click at [313, 726] on textarea at bounding box center [798, 734] width 1261 height 17
click at [295, 730] on textarea at bounding box center [798, 734] width 1261 height 17
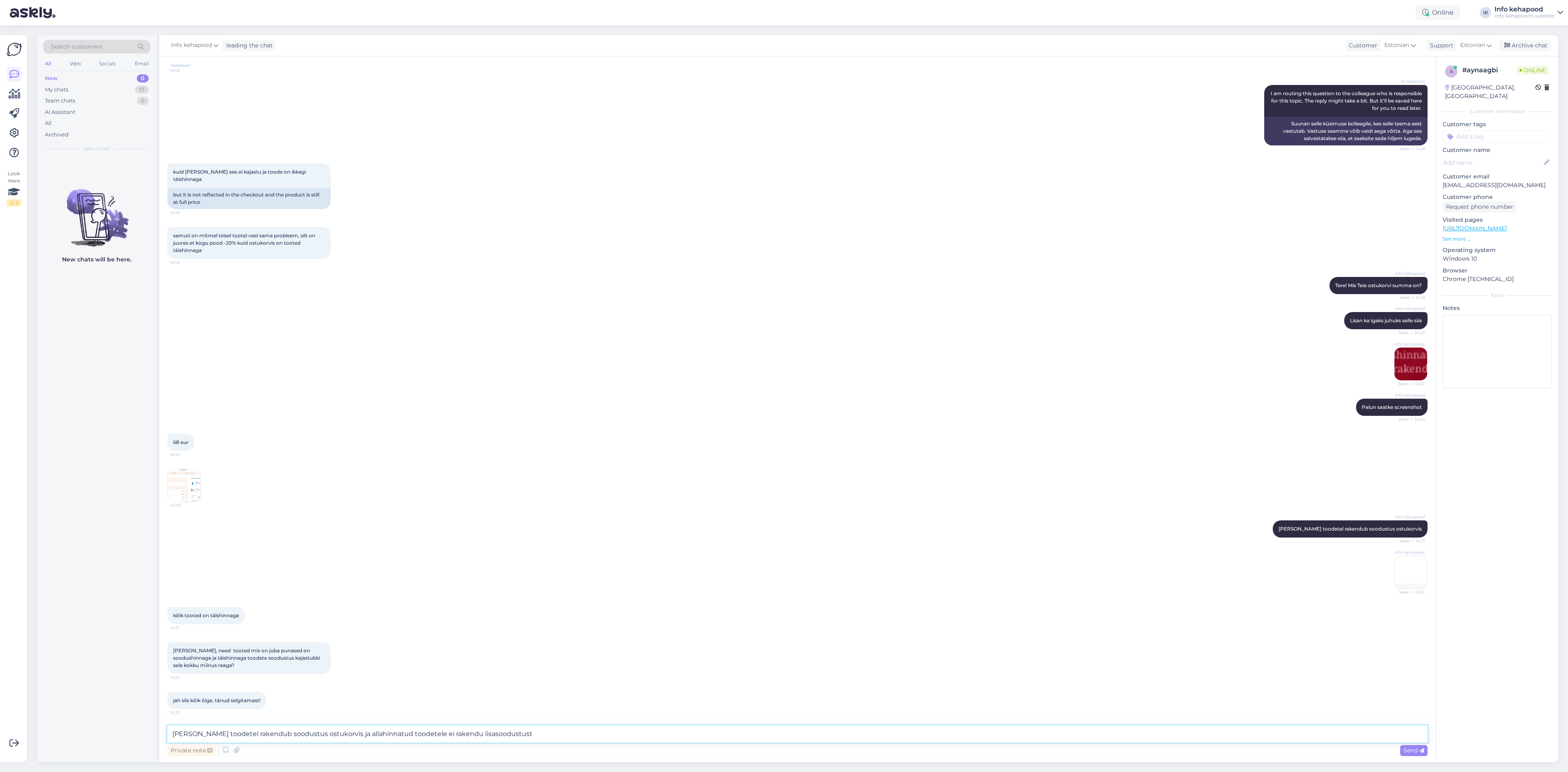
drag, startPoint x: 541, startPoint y: 735, endPoint x: 135, endPoint y: 709, distance: 406.8
click at [135, 709] on div "Search customers All Web Socials Email New 0 My chats 17 Team chats 0 AI Assist…" at bounding box center [798, 398] width 1522 height 727
type textarea "A"
type textarea "k"
type textarea "Kena päeva! :)"
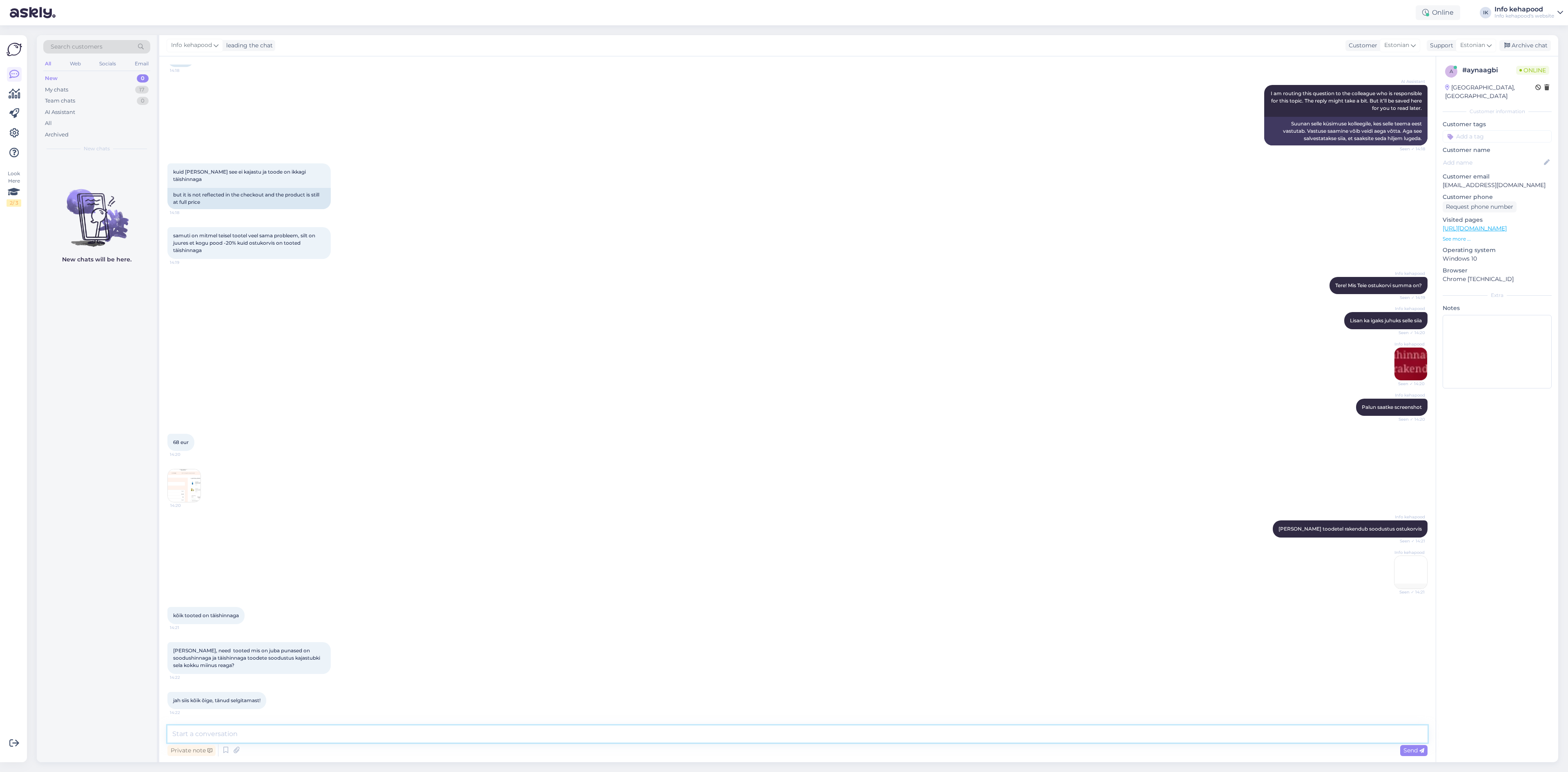
scroll to position [909, 0]
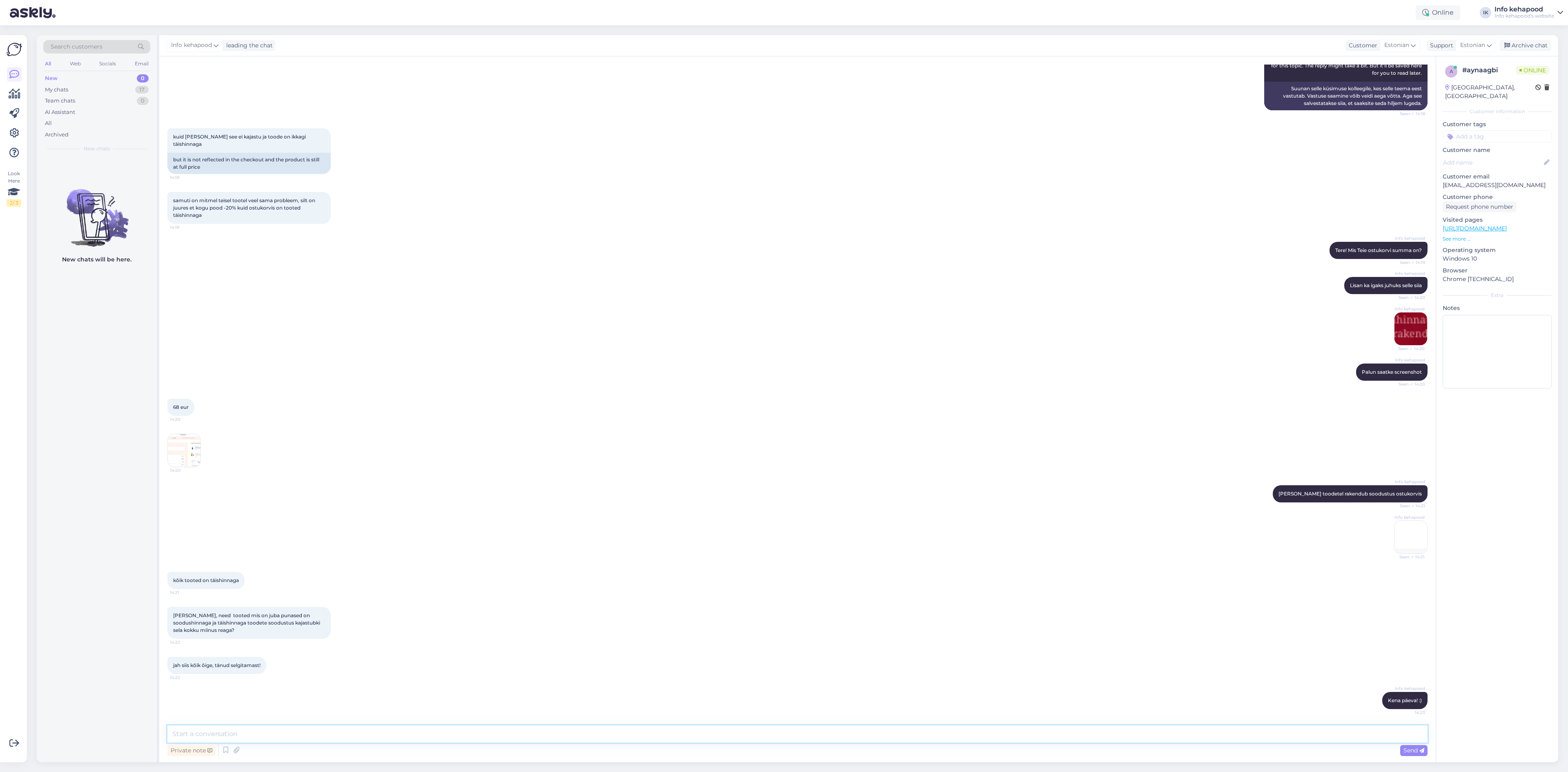
click at [537, 734] on textarea at bounding box center [798, 734] width 1261 height 17
